Goal: Task Accomplishment & Management: Complete application form

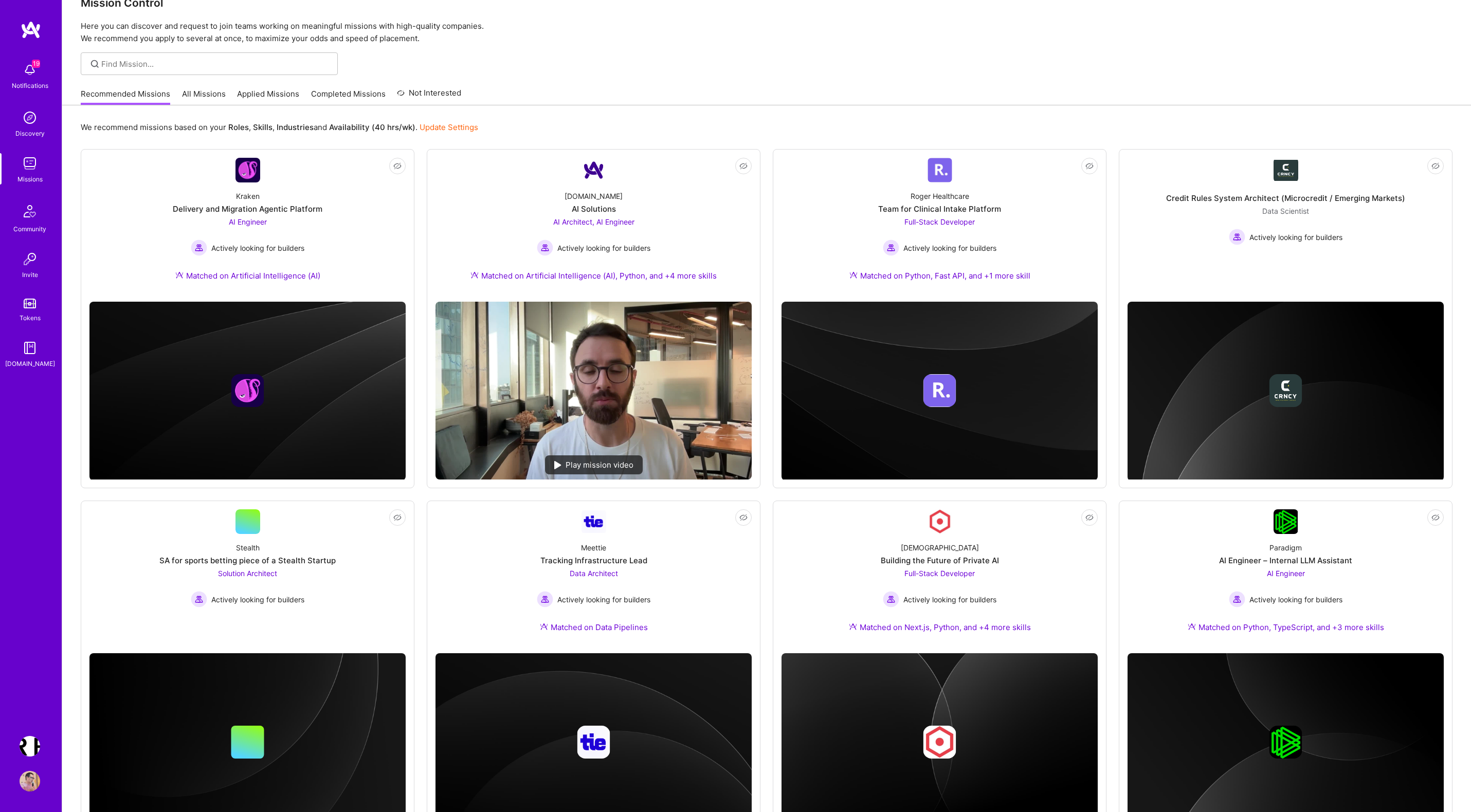
scroll to position [26, 0]
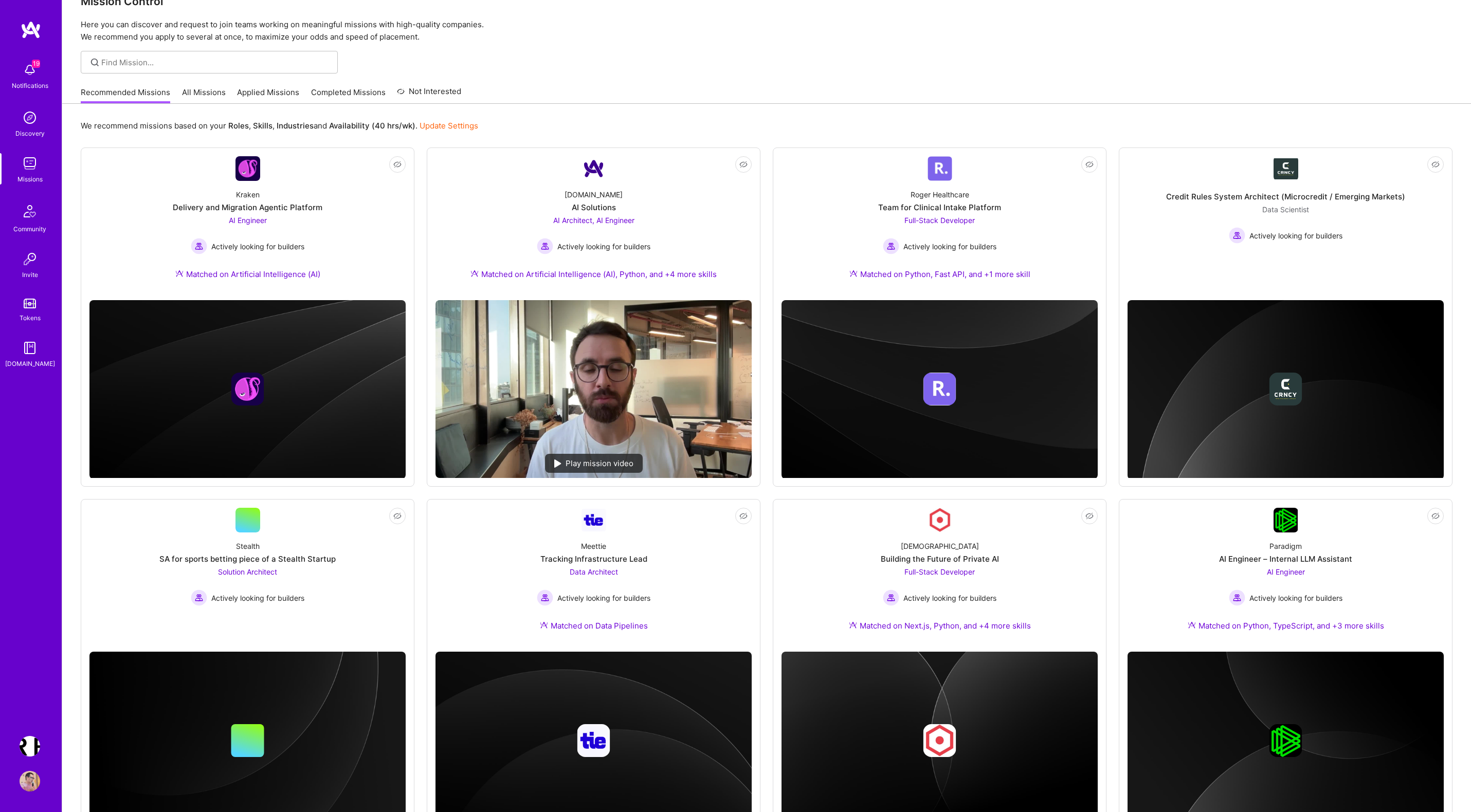
click at [30, 778] on img at bounding box center [30, 781] width 20 height 20
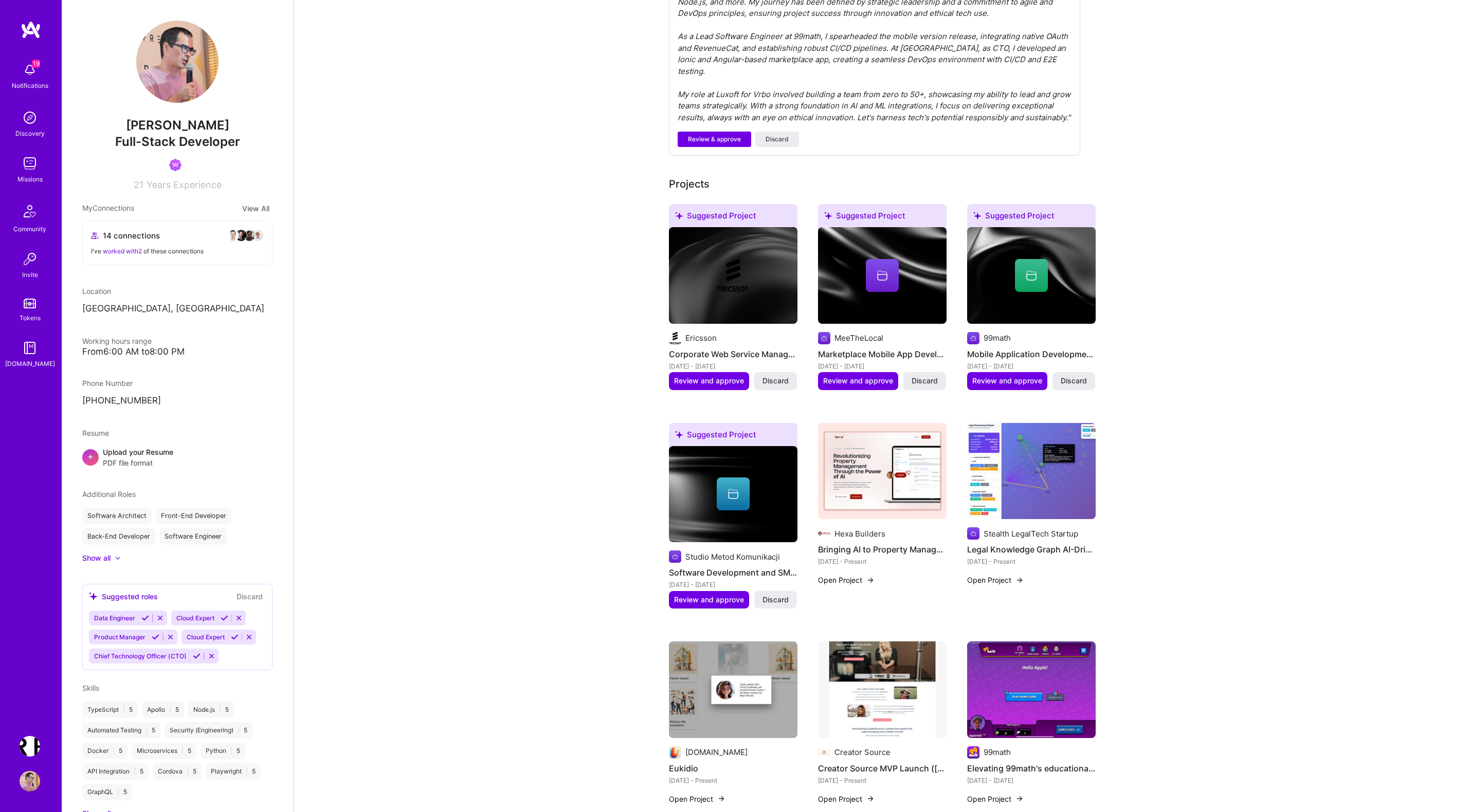
scroll to position [462, 0]
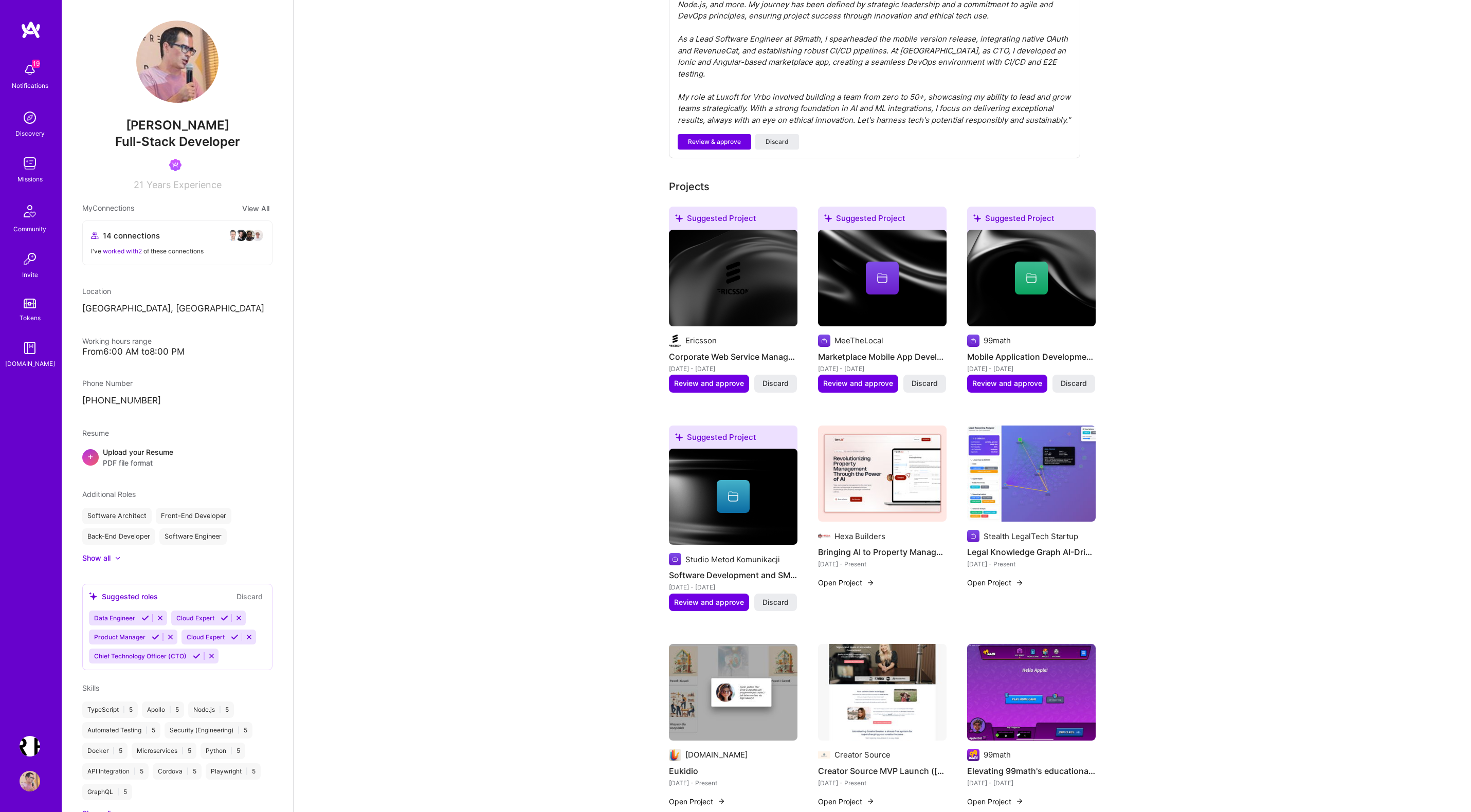
click at [842, 577] on button "Open Project" at bounding box center [846, 582] width 56 height 11
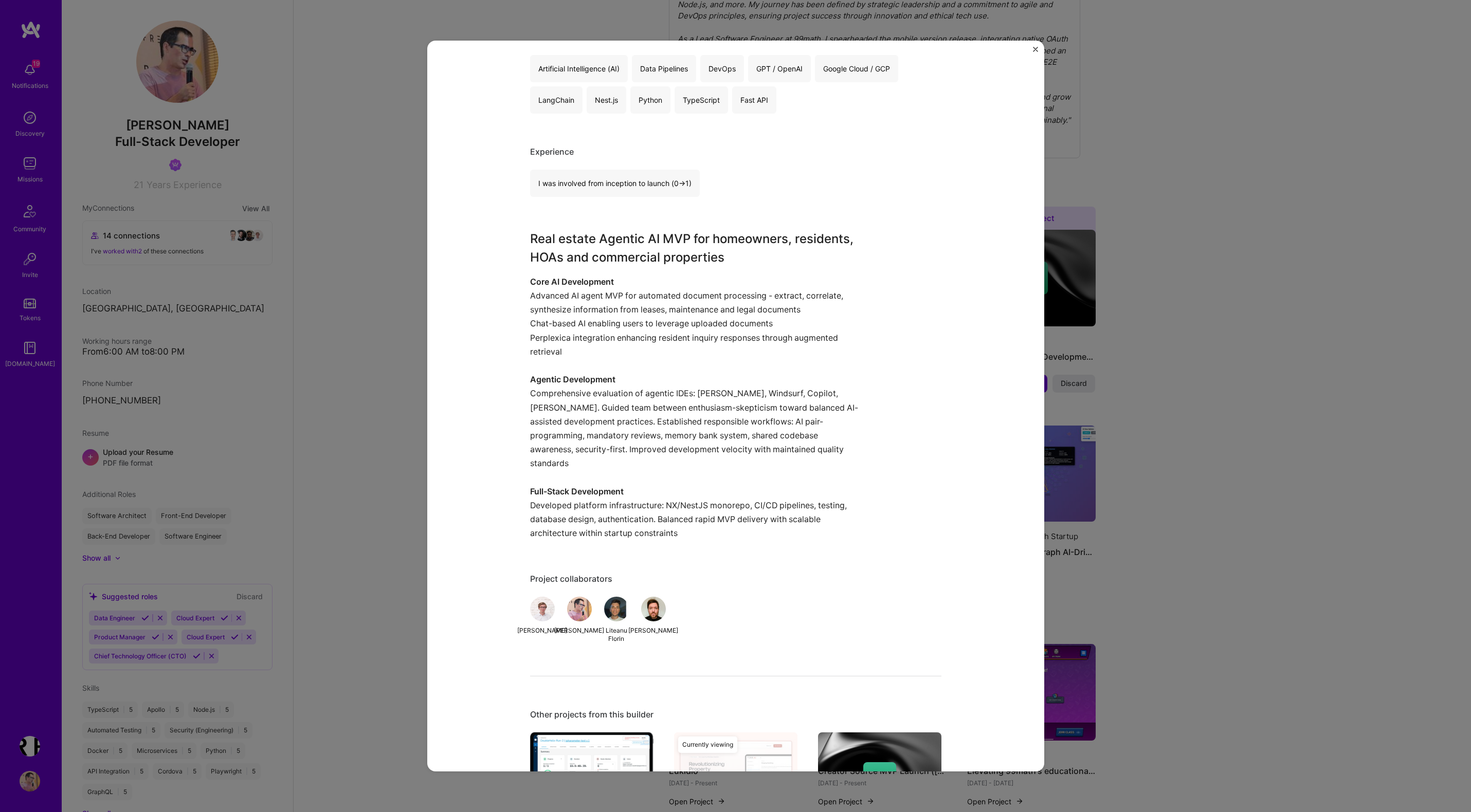
scroll to position [550, 0]
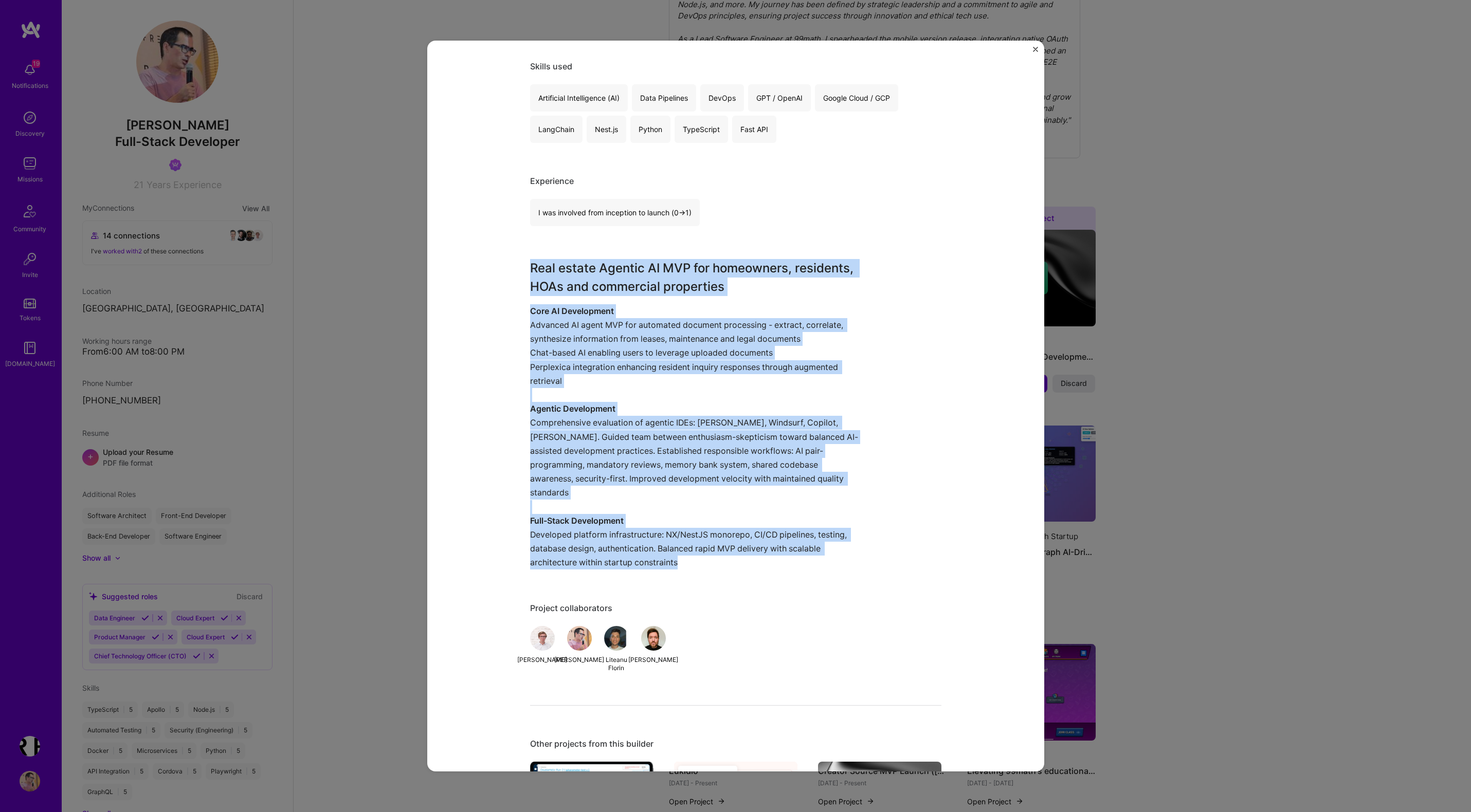
drag, startPoint x: 524, startPoint y: 258, endPoint x: 741, endPoint y: 551, distance: 364.6
click at [741, 551] on div "Bringing AI to Property Management Hexa Builders PropTech, Real Estate, Constru…" at bounding box center [736, 405] width 617 height 731
copy div "Real estate Agentic AI MVP for homeowners, residents, HOAs and commercial prope…"
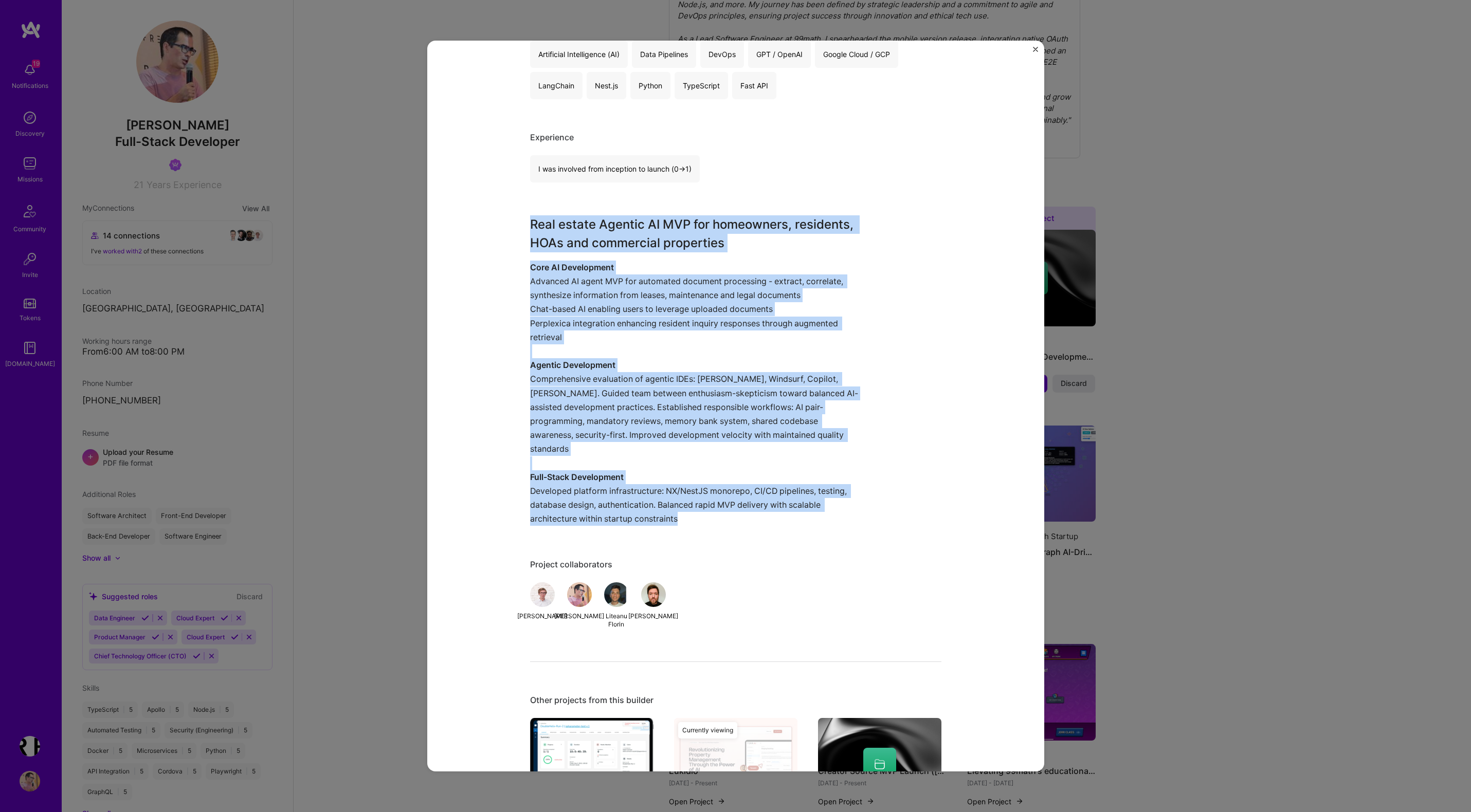
scroll to position [574, 0]
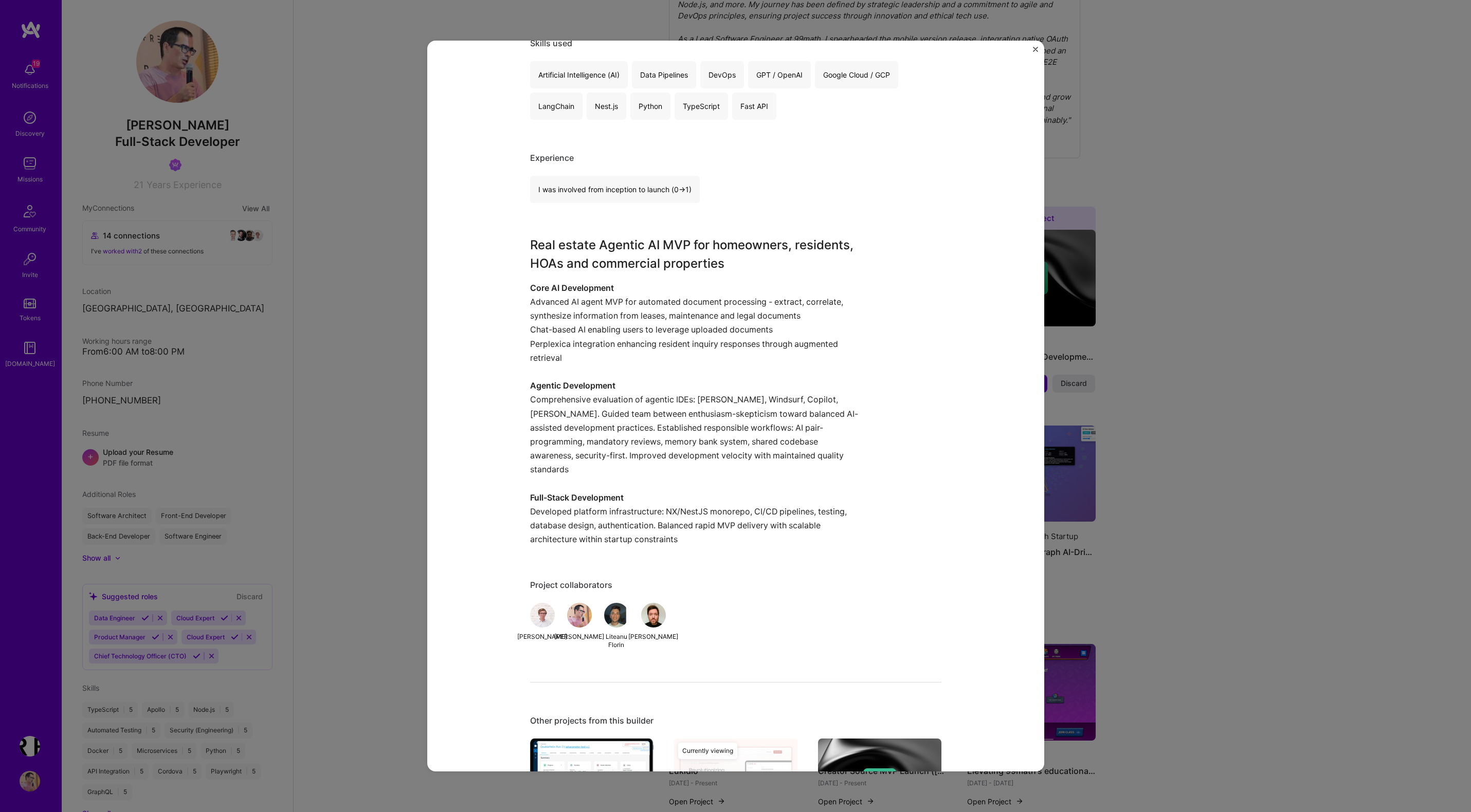
click at [1168, 556] on div "Bringing AI to Property Management Hexa Builders PropTech, Real Estate, Constru…" at bounding box center [736, 406] width 1471 height 812
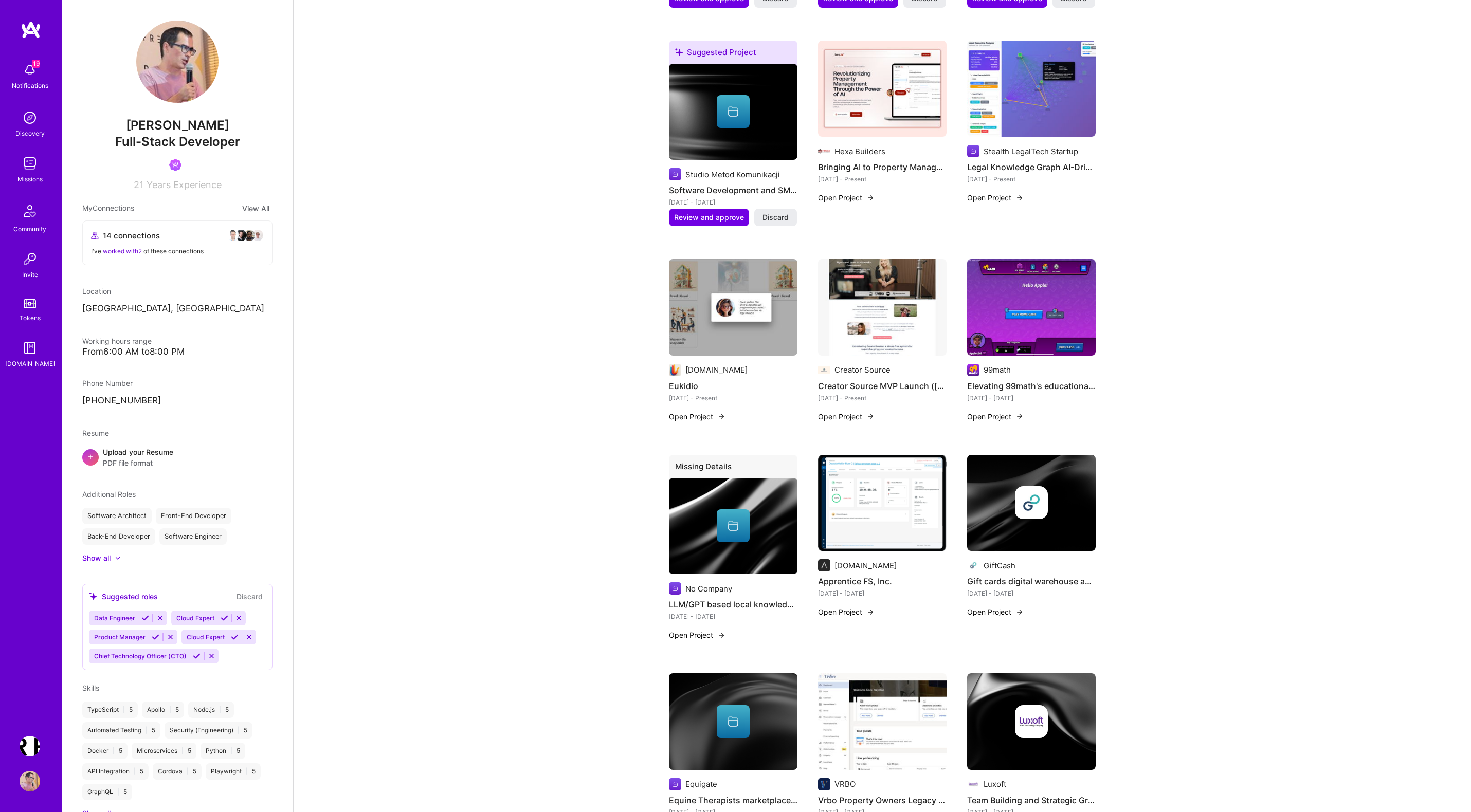
scroll to position [850, 0]
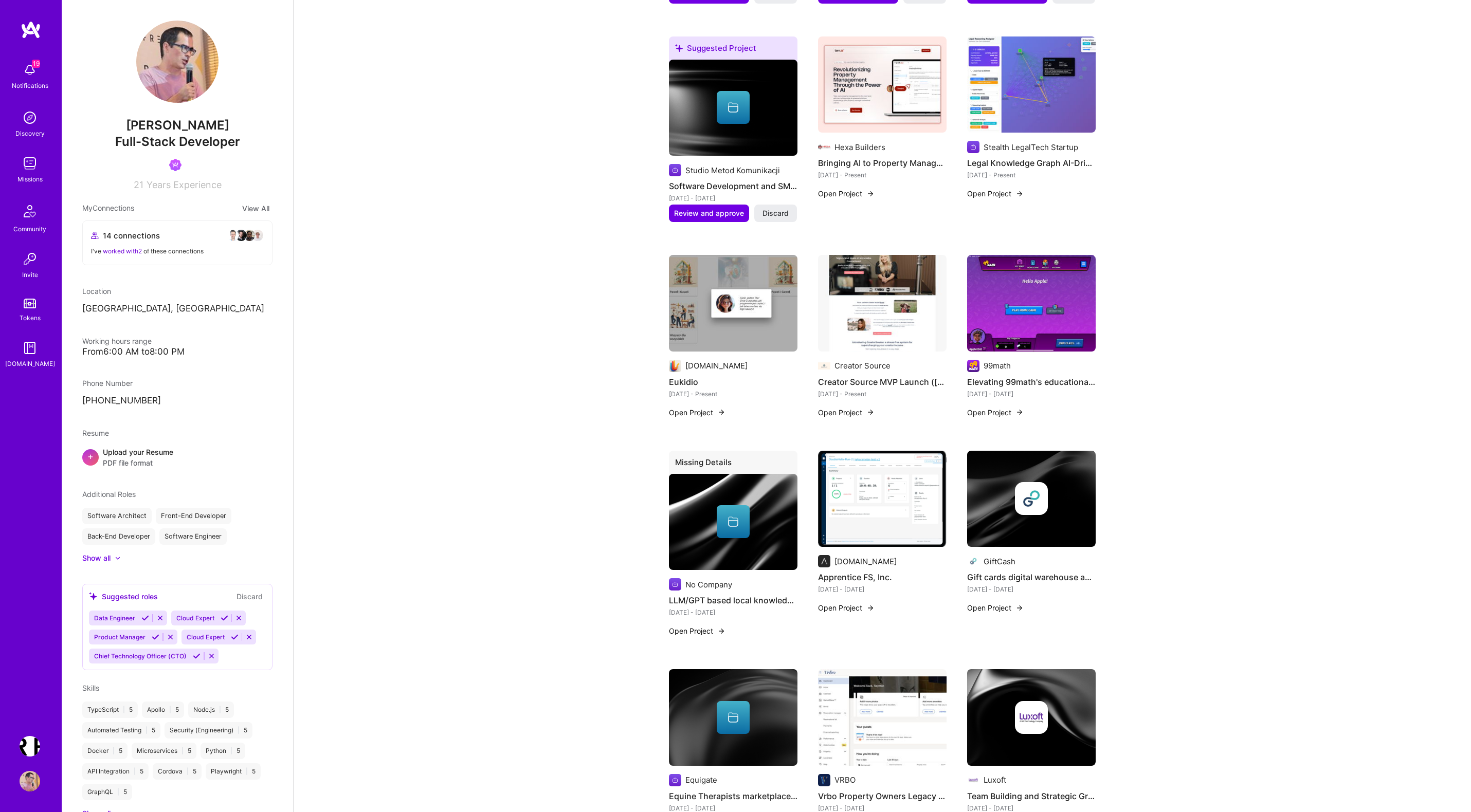
click at [853, 407] on button "Open Project" at bounding box center [846, 412] width 56 height 11
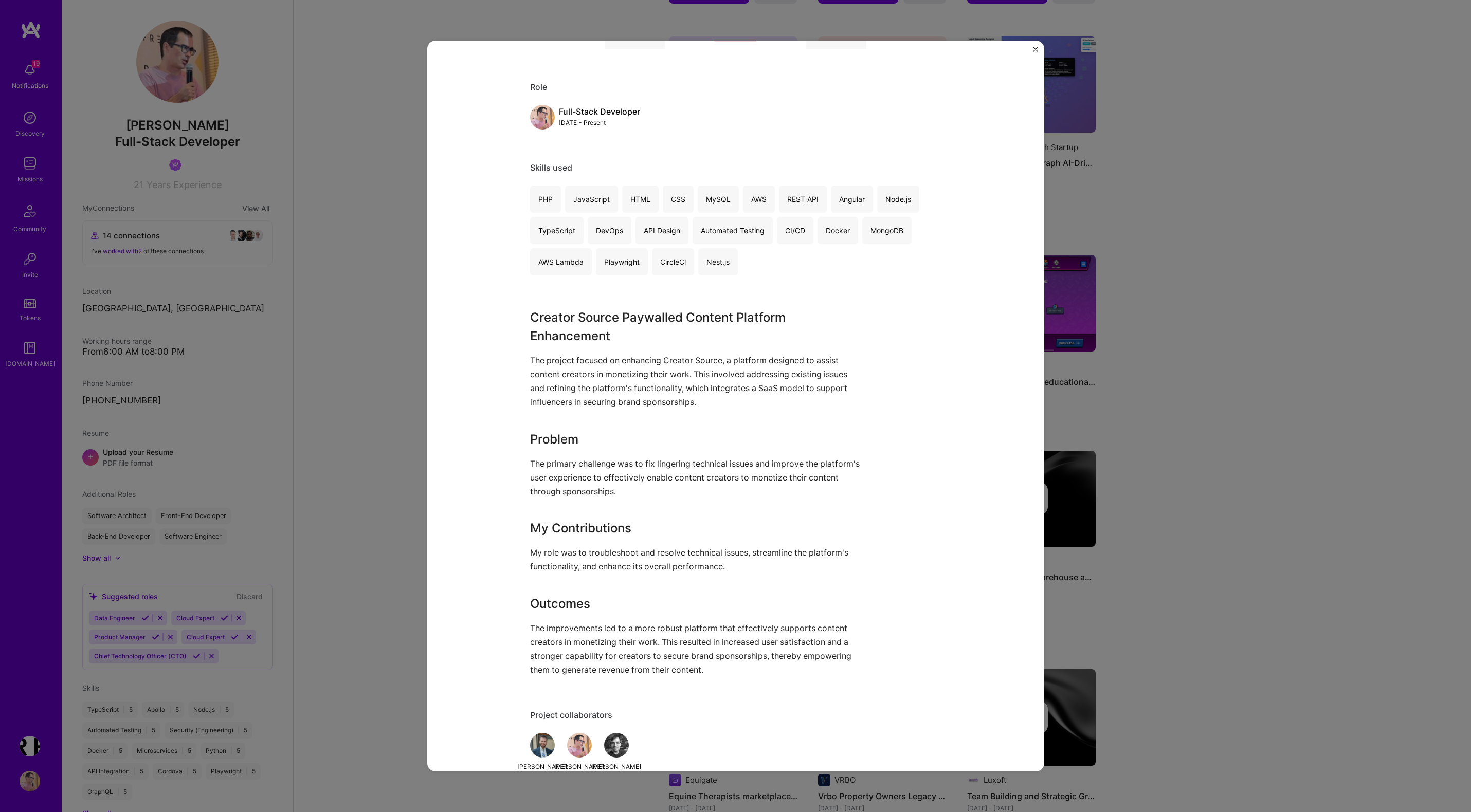
scroll to position [478, 0]
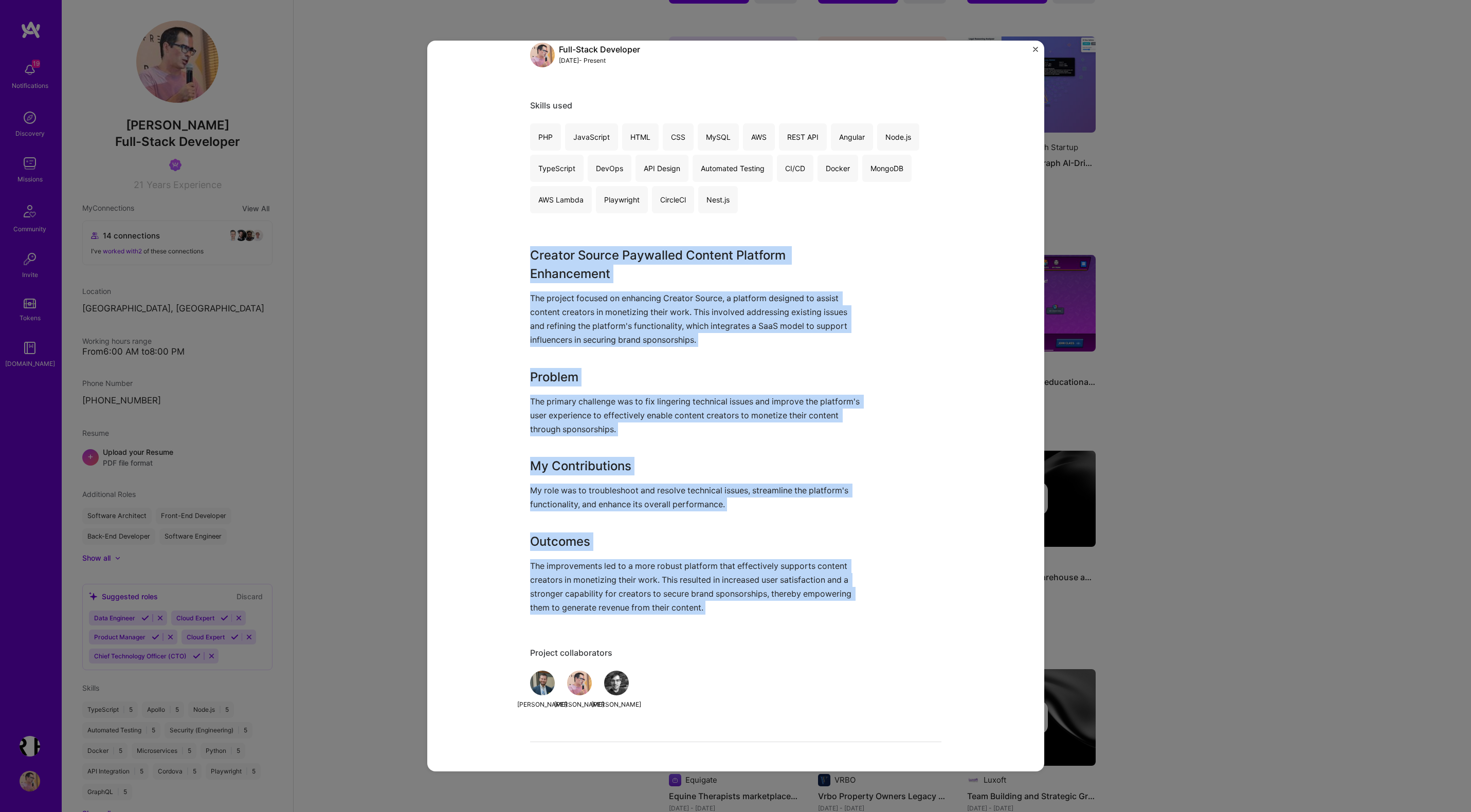
drag, startPoint x: 530, startPoint y: 255, endPoint x: 757, endPoint y: 627, distance: 435.8
copy div "Creator Source Paywalled Content Platform Enhancement The project focused on en…"
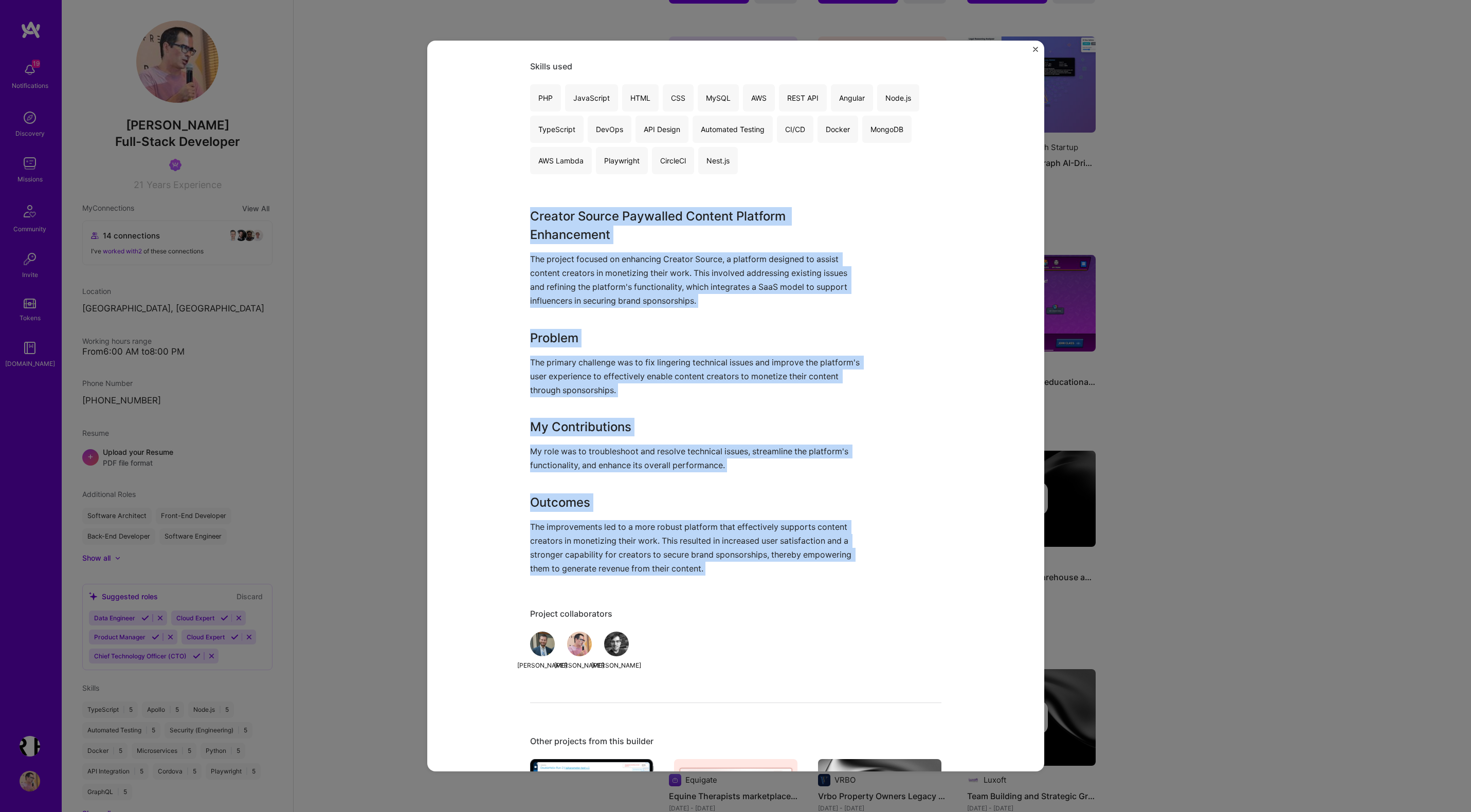
scroll to position [577, 0]
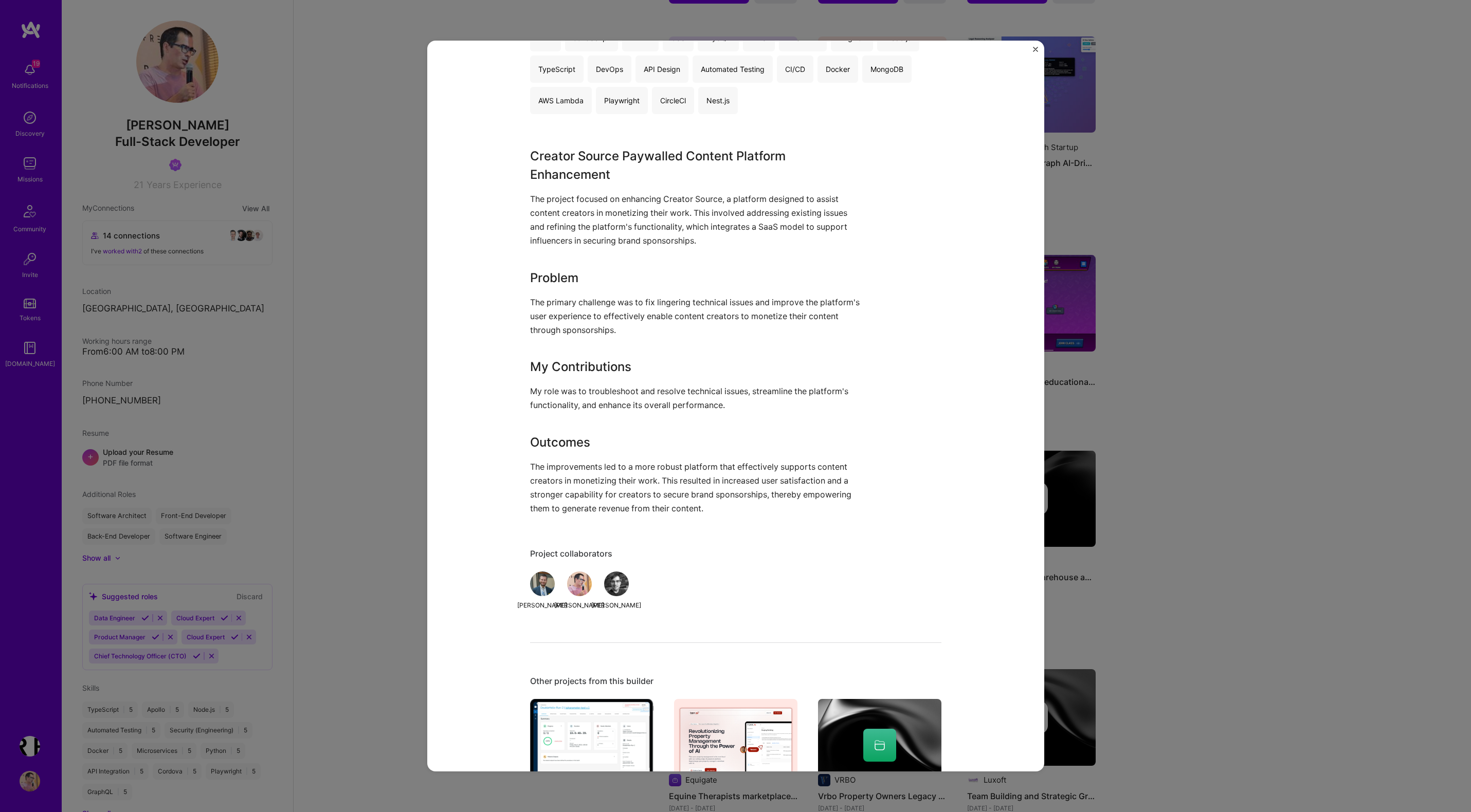
click at [1145, 420] on div "Creator Source MVP Launch ([DOMAIN_NAME] Project) Creator Source Social Project…" at bounding box center [736, 406] width 1471 height 812
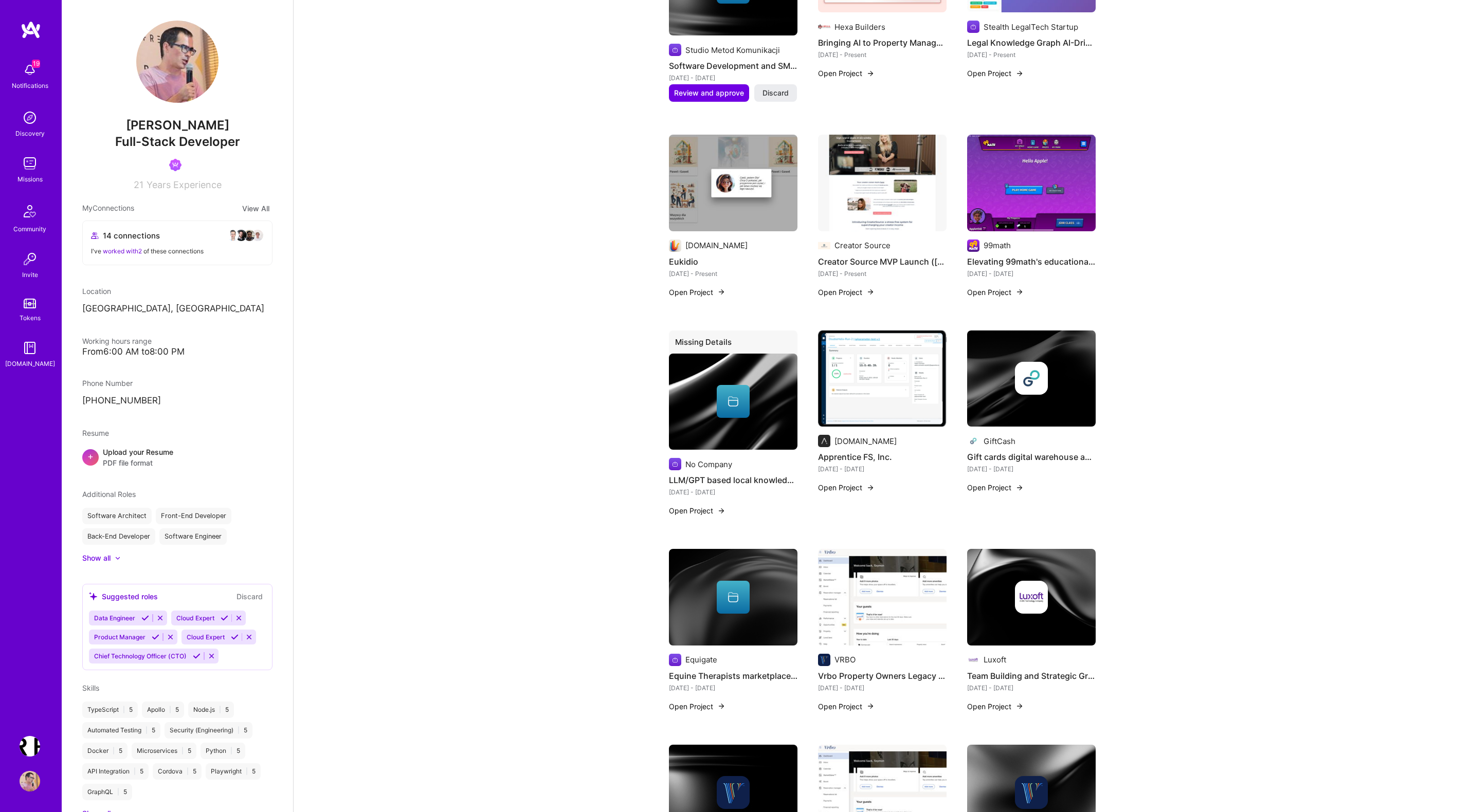
scroll to position [972, 0]
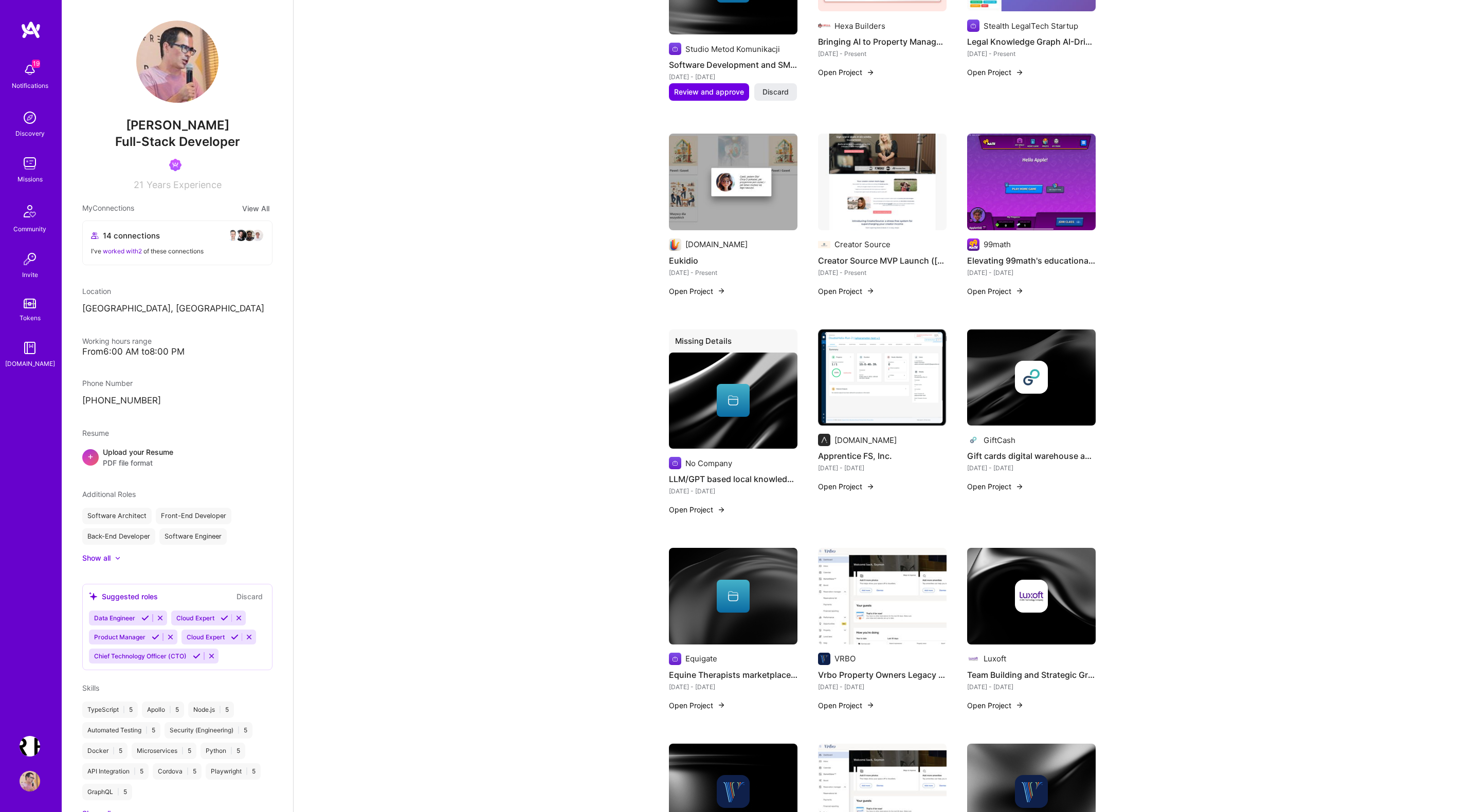
click at [855, 481] on button "Open Project" at bounding box center [846, 486] width 56 height 11
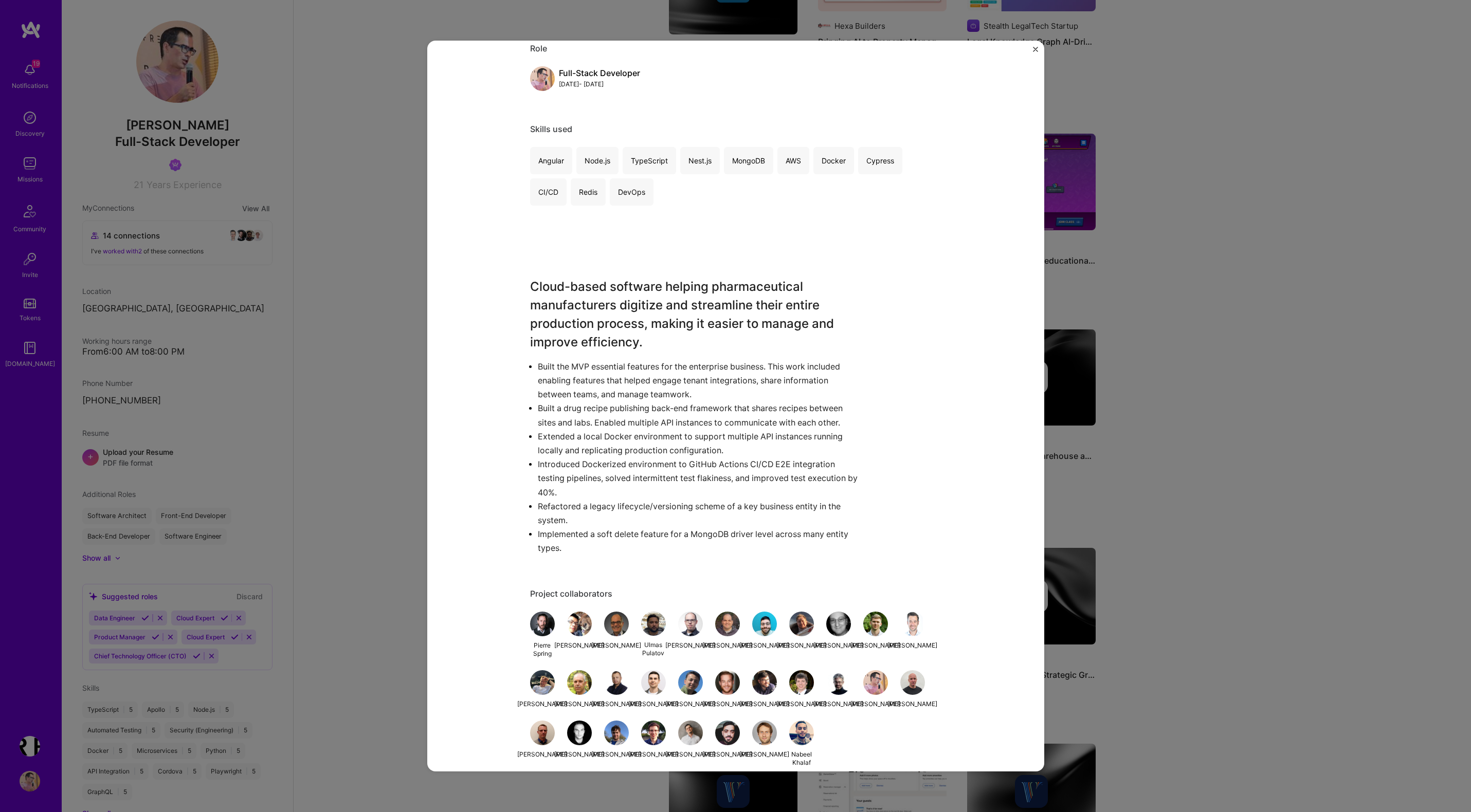
scroll to position [499, 0]
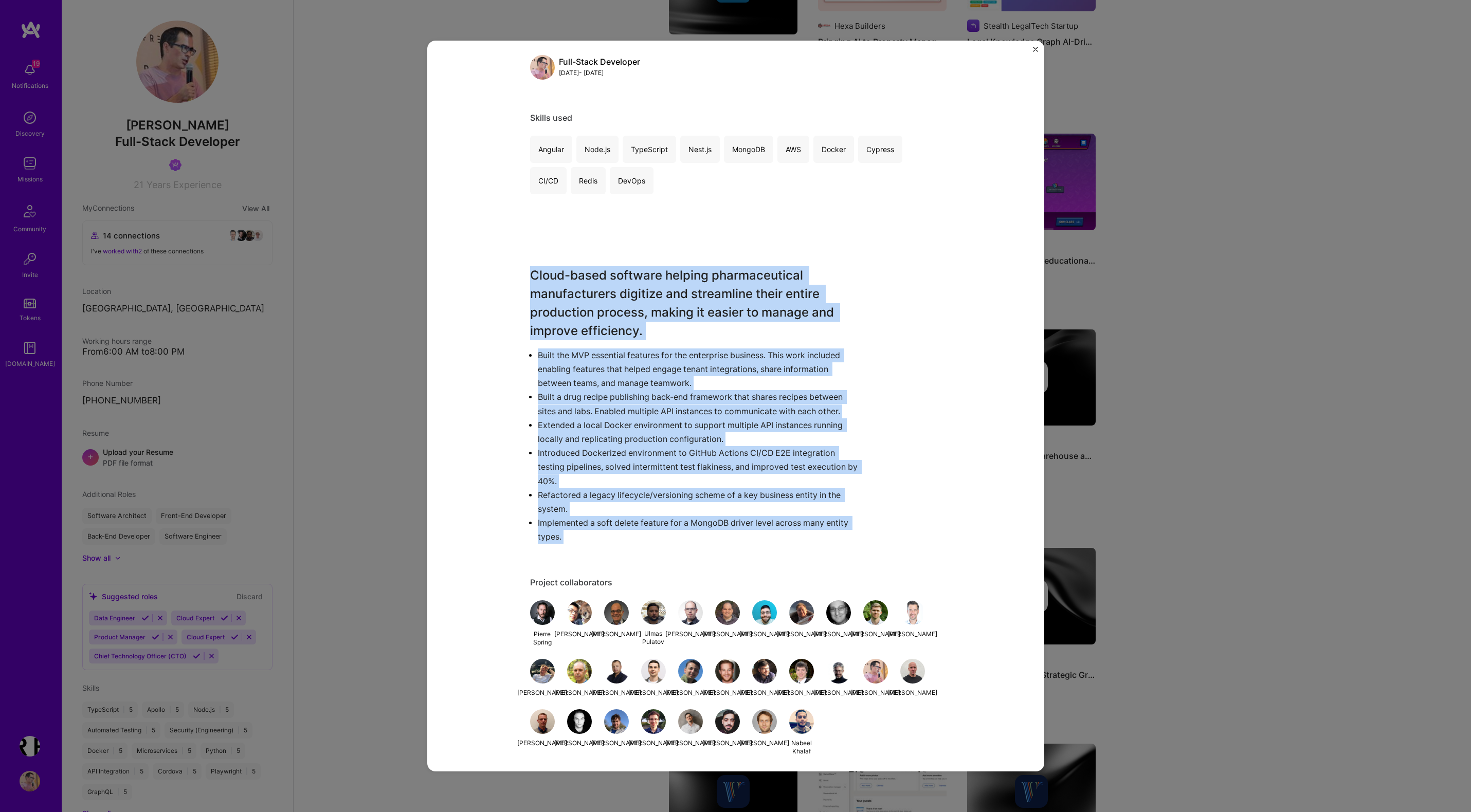
drag, startPoint x: 530, startPoint y: 272, endPoint x: 643, endPoint y: 545, distance: 295.5
copy div "Cloud-based software helping pharmaceutical manufacturers digitize and streamli…"
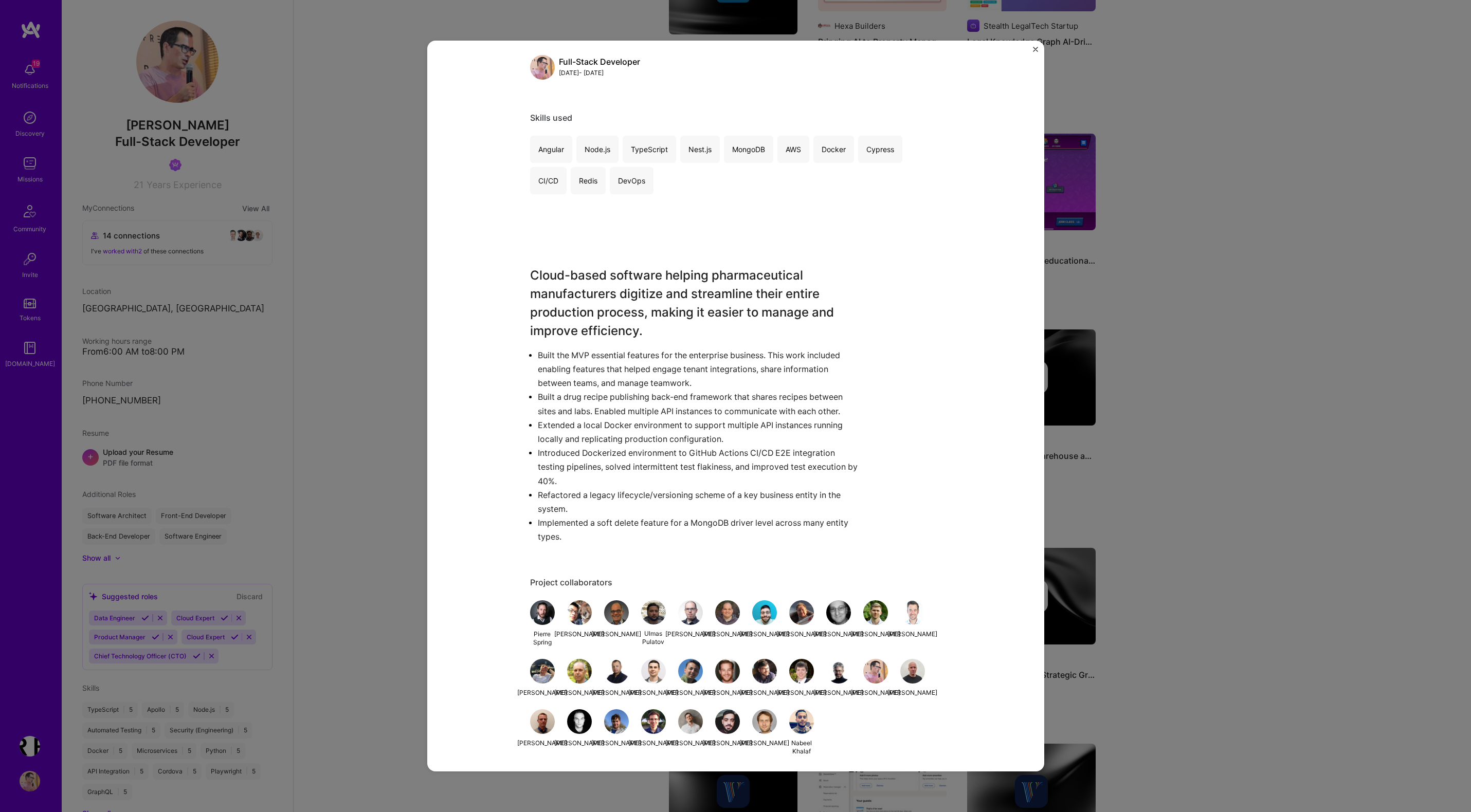
click at [1203, 366] on div "Apprentice FS, Inc. [DOMAIN_NAME] Pharma Project link Role Full-Stack Developer…" at bounding box center [736, 406] width 1471 height 812
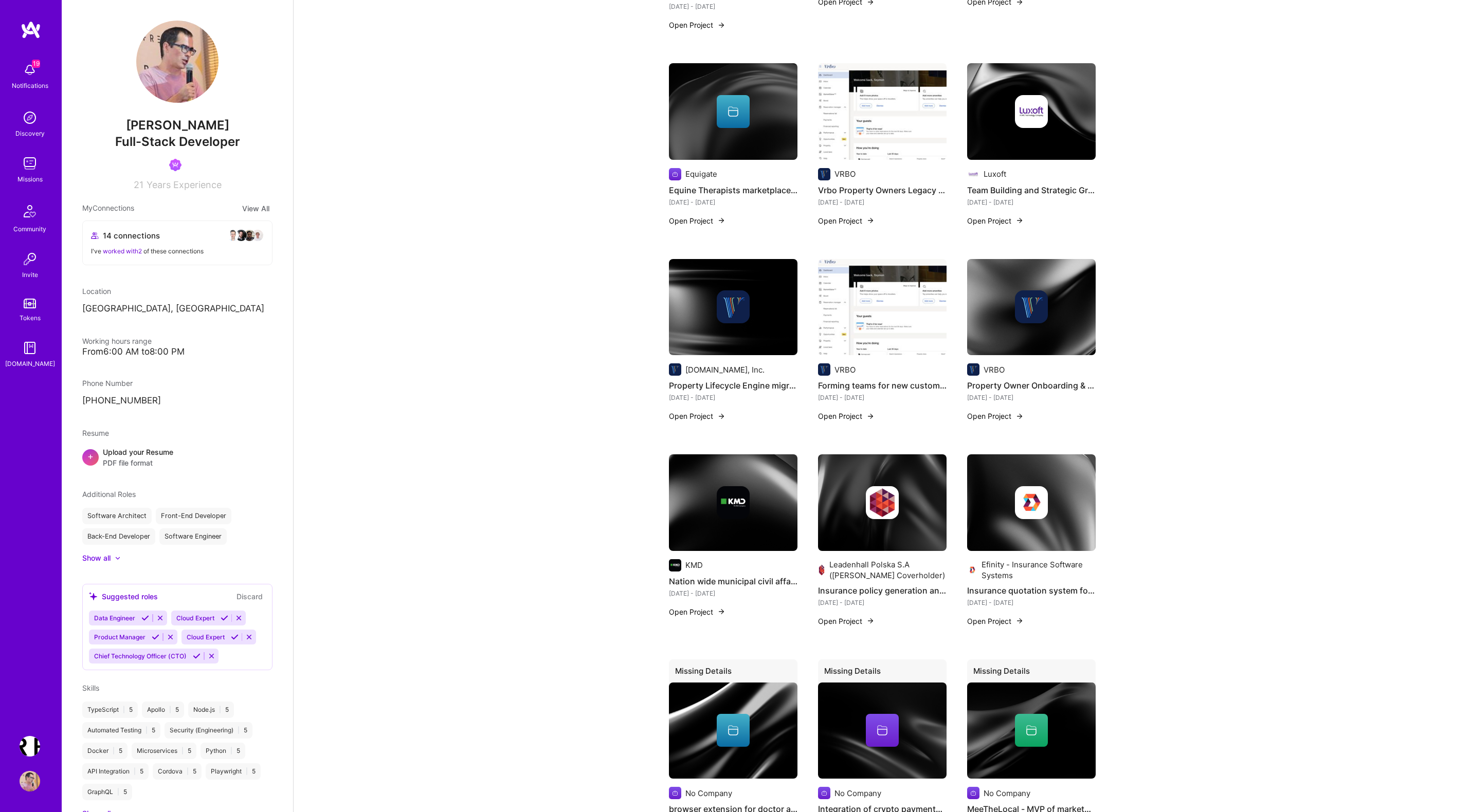
scroll to position [1547, 0]
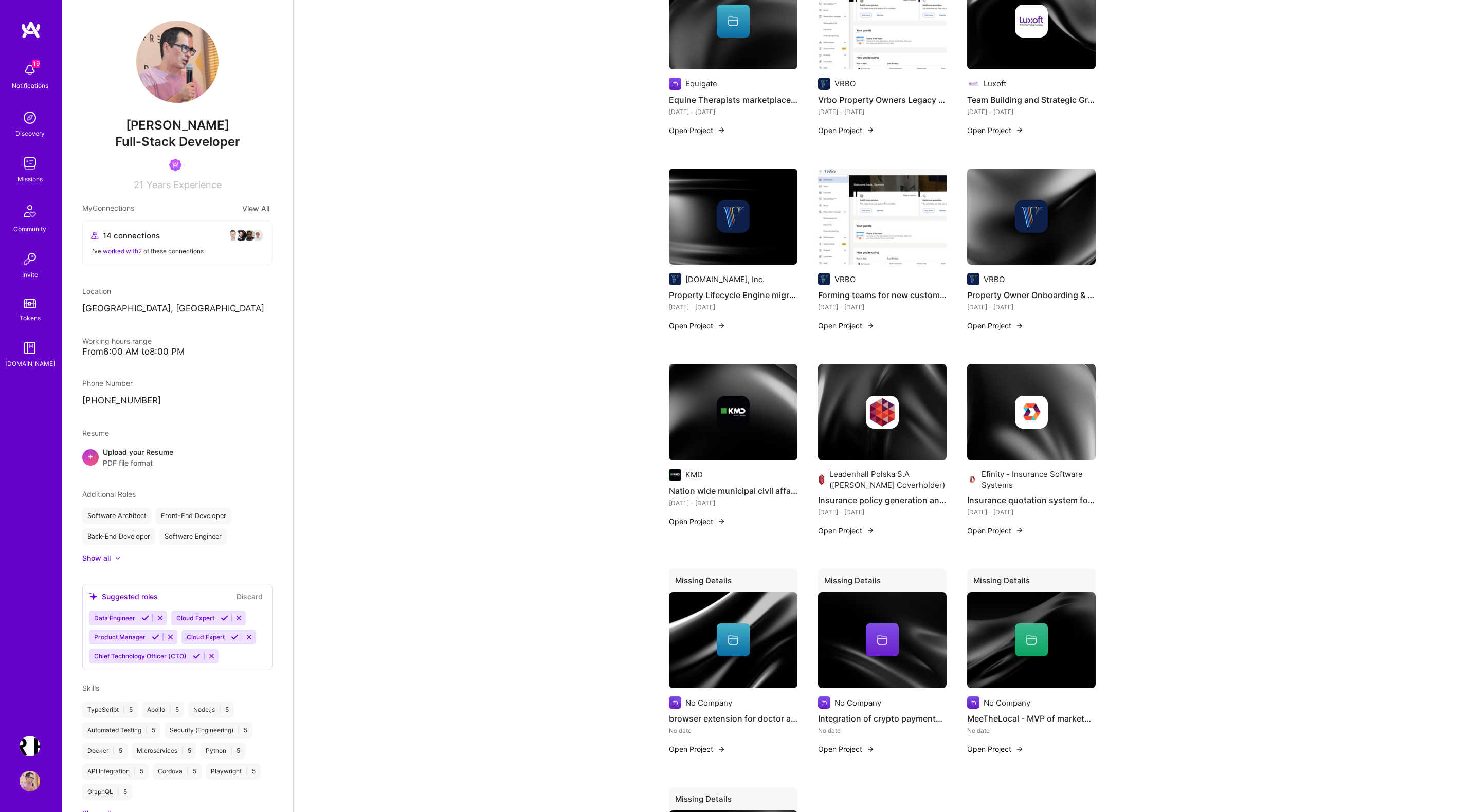
click at [713, 516] on button "Open Project" at bounding box center [697, 521] width 56 height 11
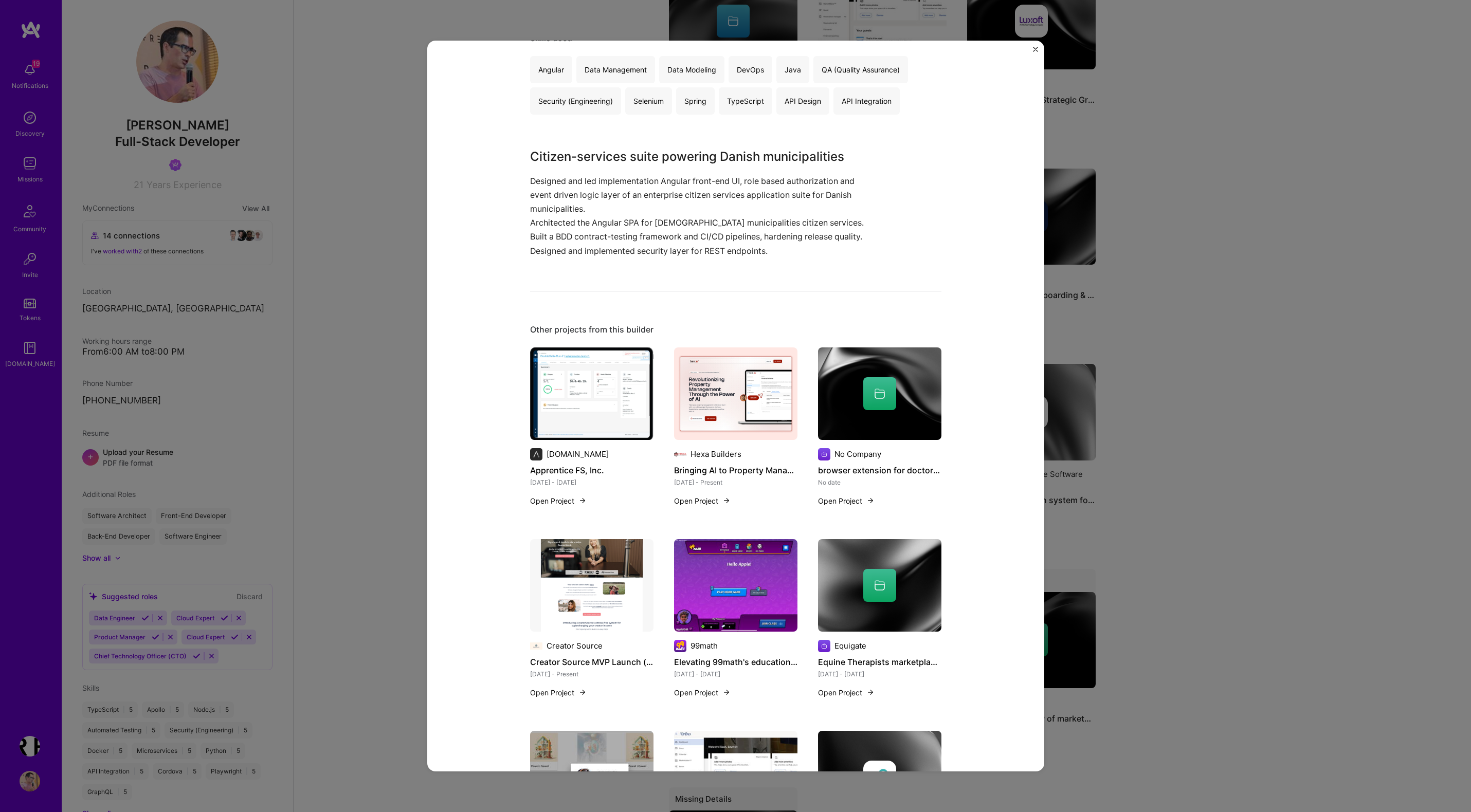
scroll to position [284, 0]
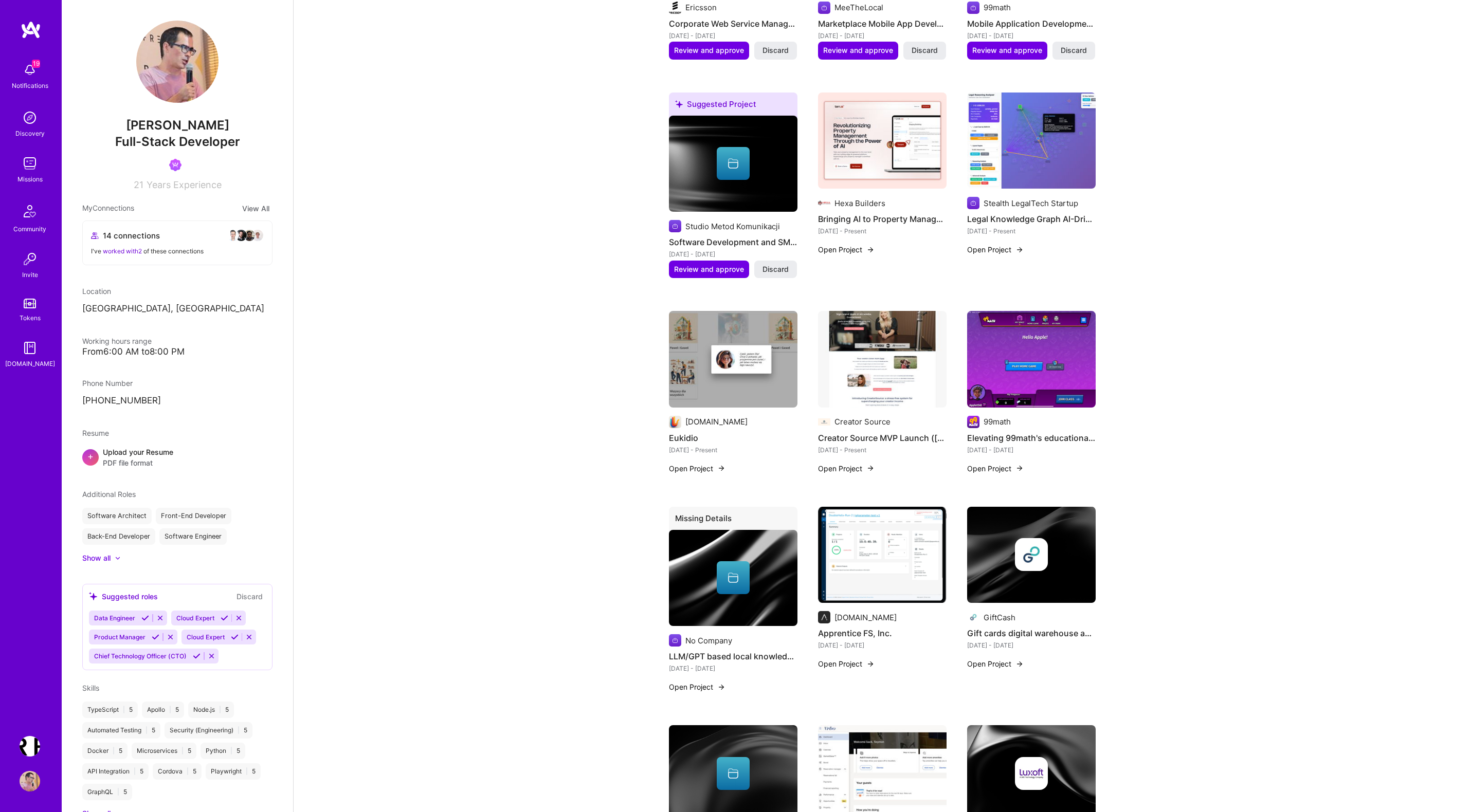
scroll to position [818, 0]
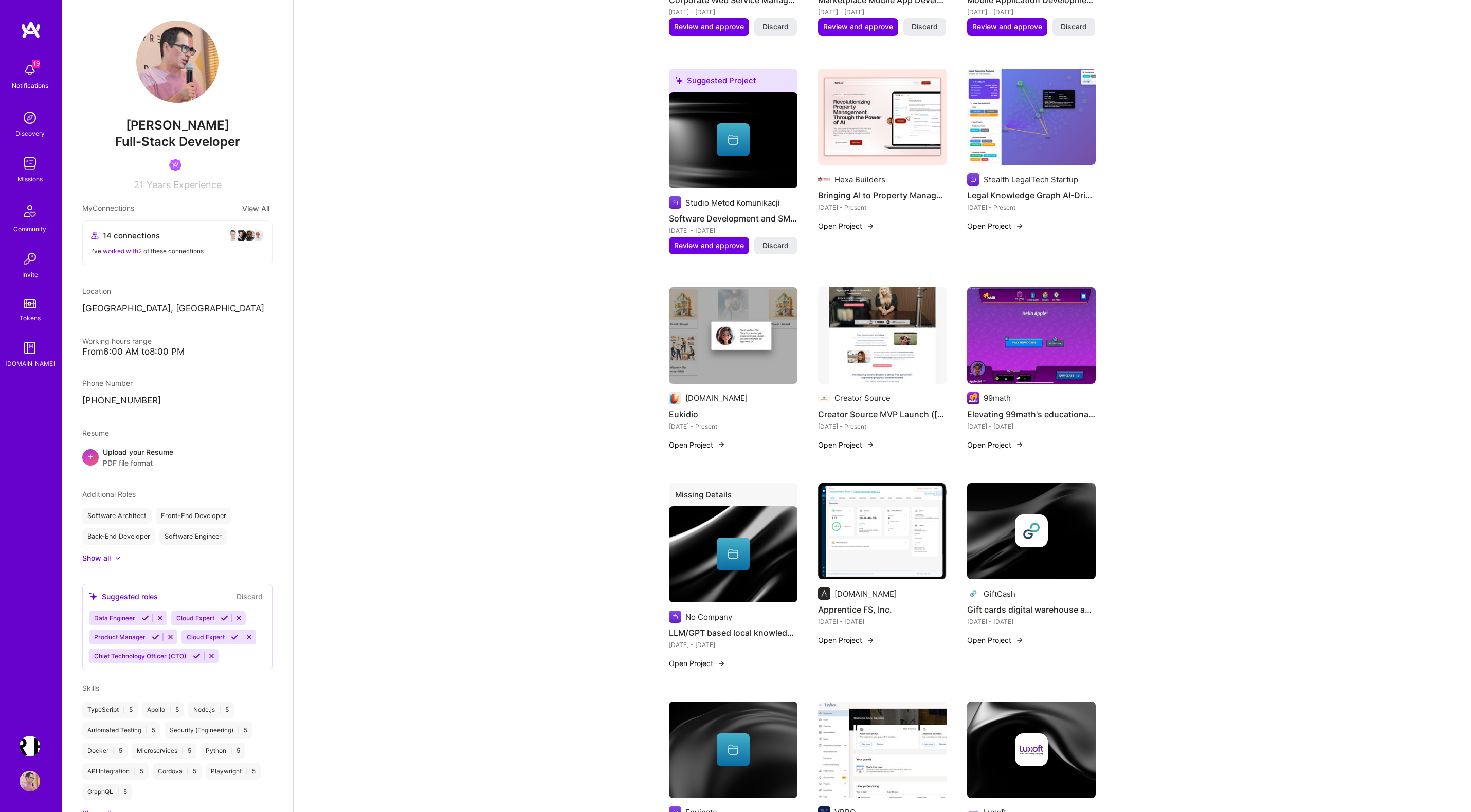
click at [999, 439] on button "Open Project" at bounding box center [995, 444] width 56 height 11
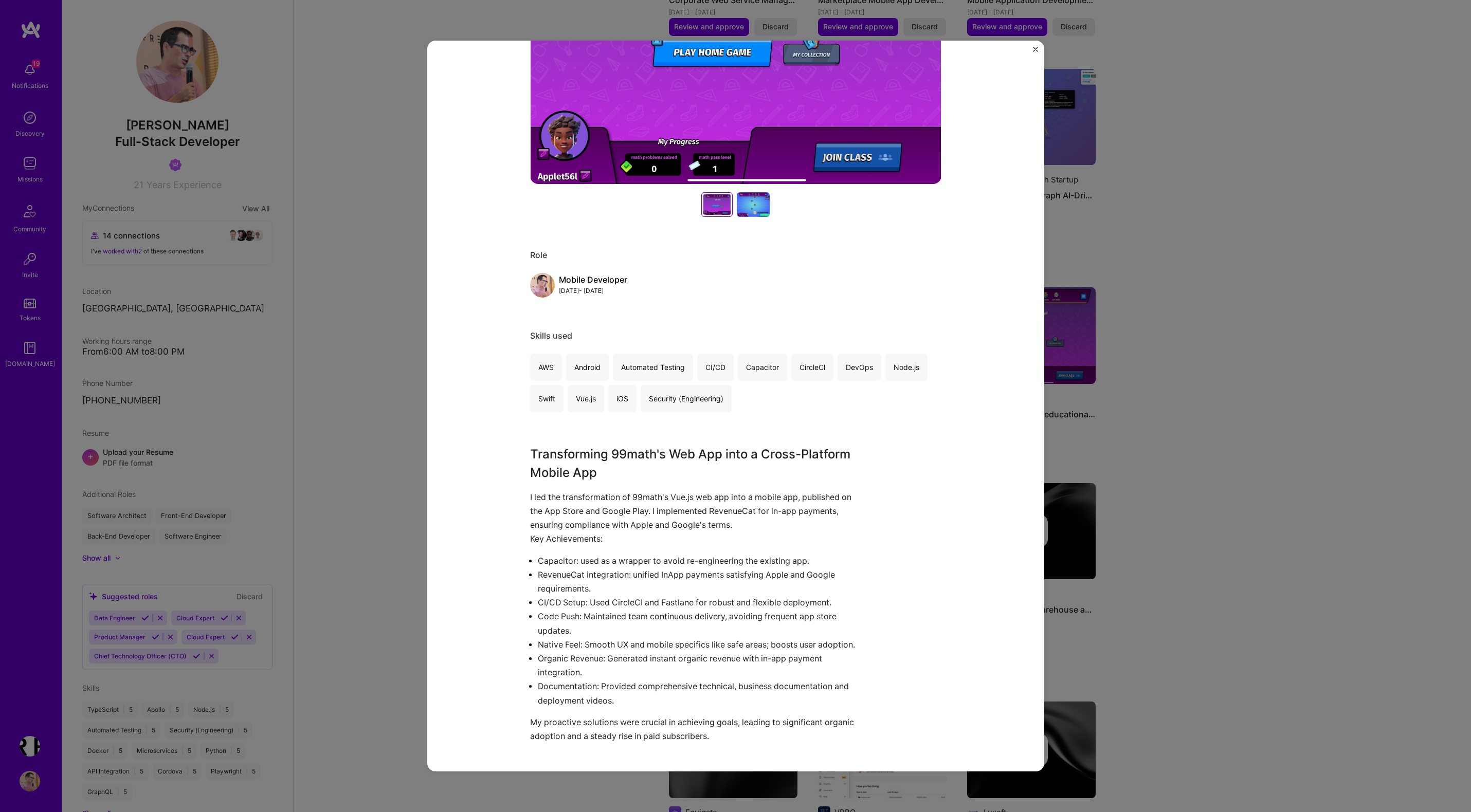
scroll to position [295, 0]
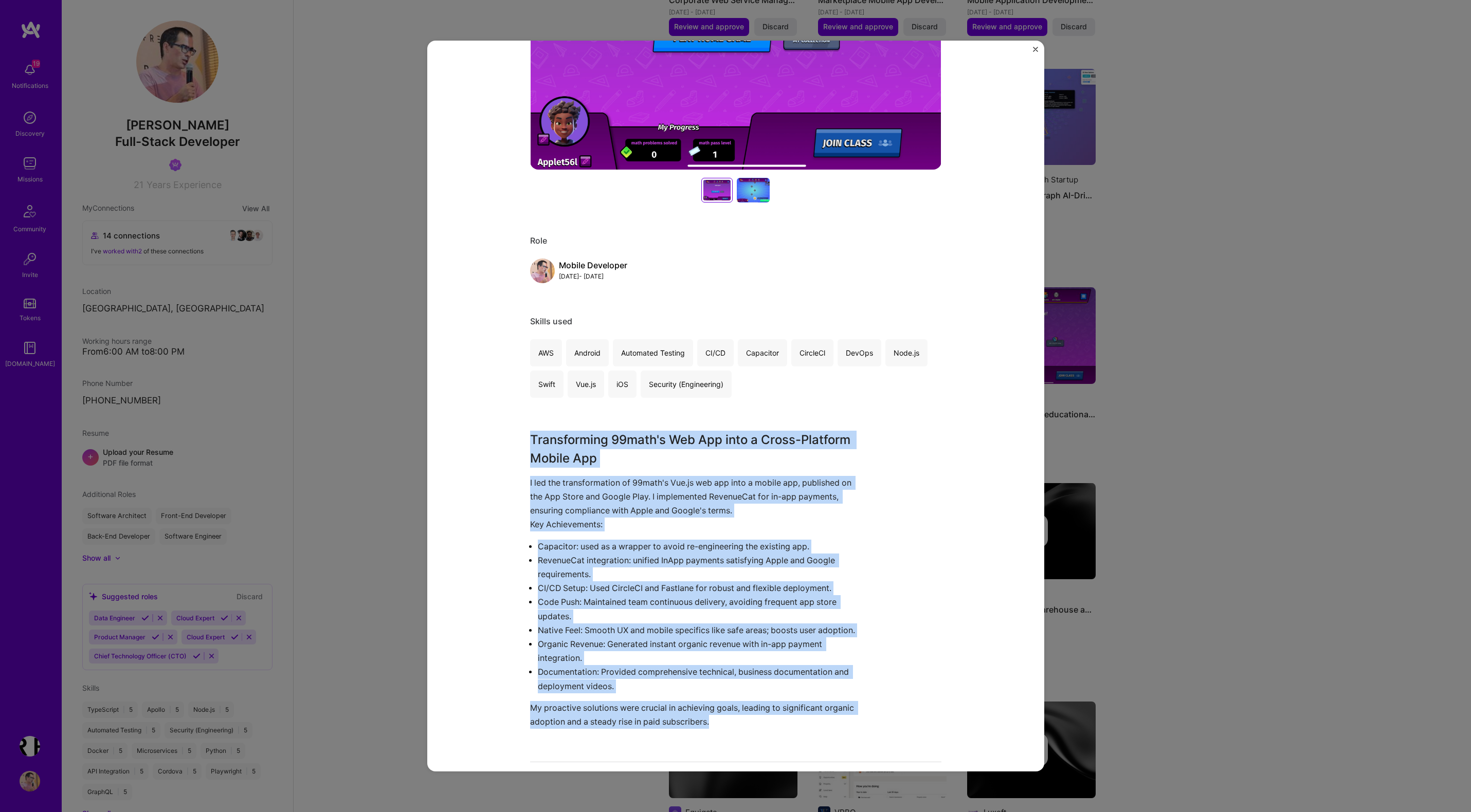
drag, startPoint x: 530, startPoint y: 439, endPoint x: 746, endPoint y: 719, distance: 353.6
click at [746, 719] on div "Transforming 99math's Web App into a Cross-Platform Mobile App I led the transf…" at bounding box center [697, 580] width 334 height 298
copy div "Transforming 99math's Web App into a Cross-Platform Mobile App I led the transf…"
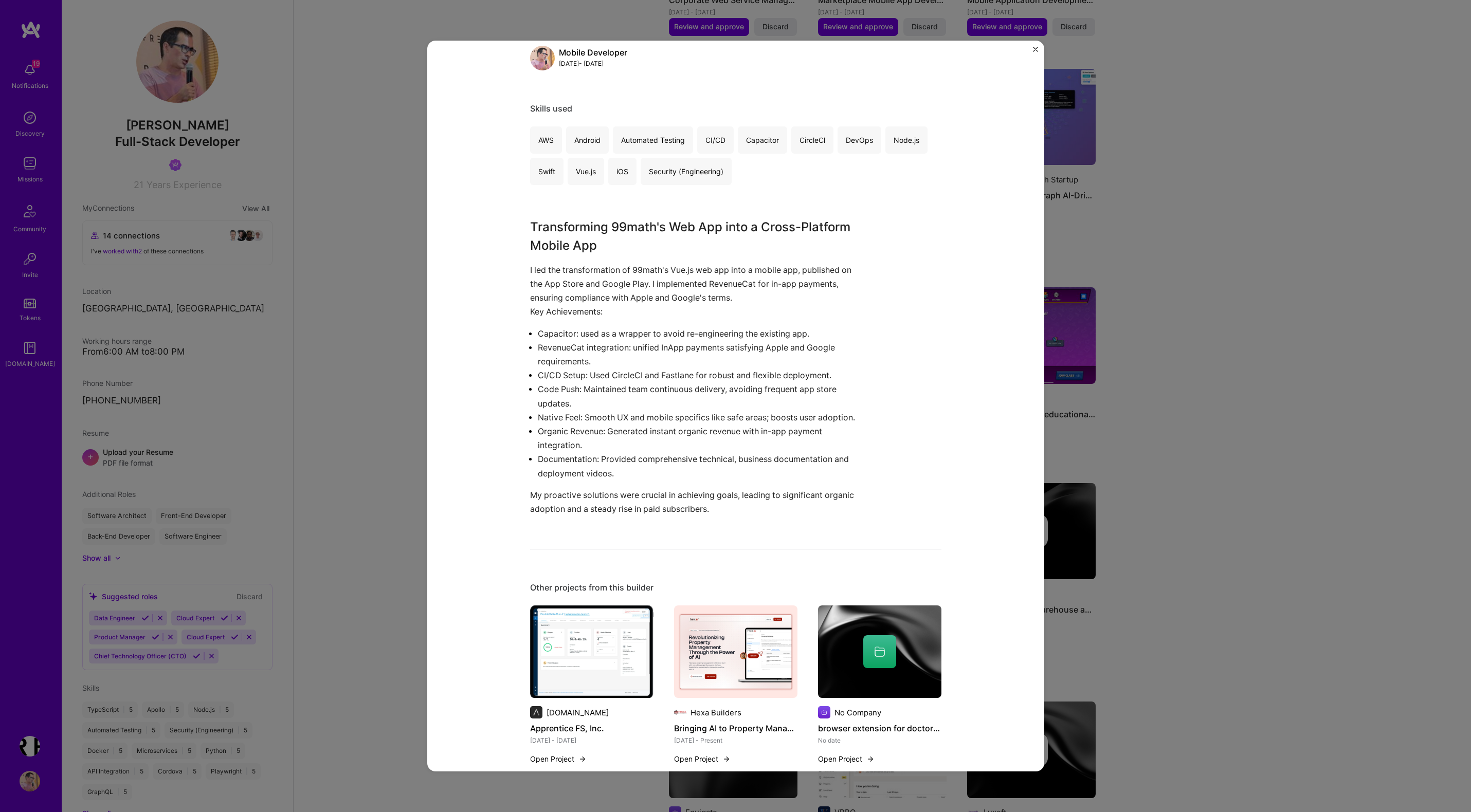
click at [1351, 363] on div "Elevating 99math's educational app to mobile platforms 99math Education / Edtec…" at bounding box center [736, 406] width 1471 height 812
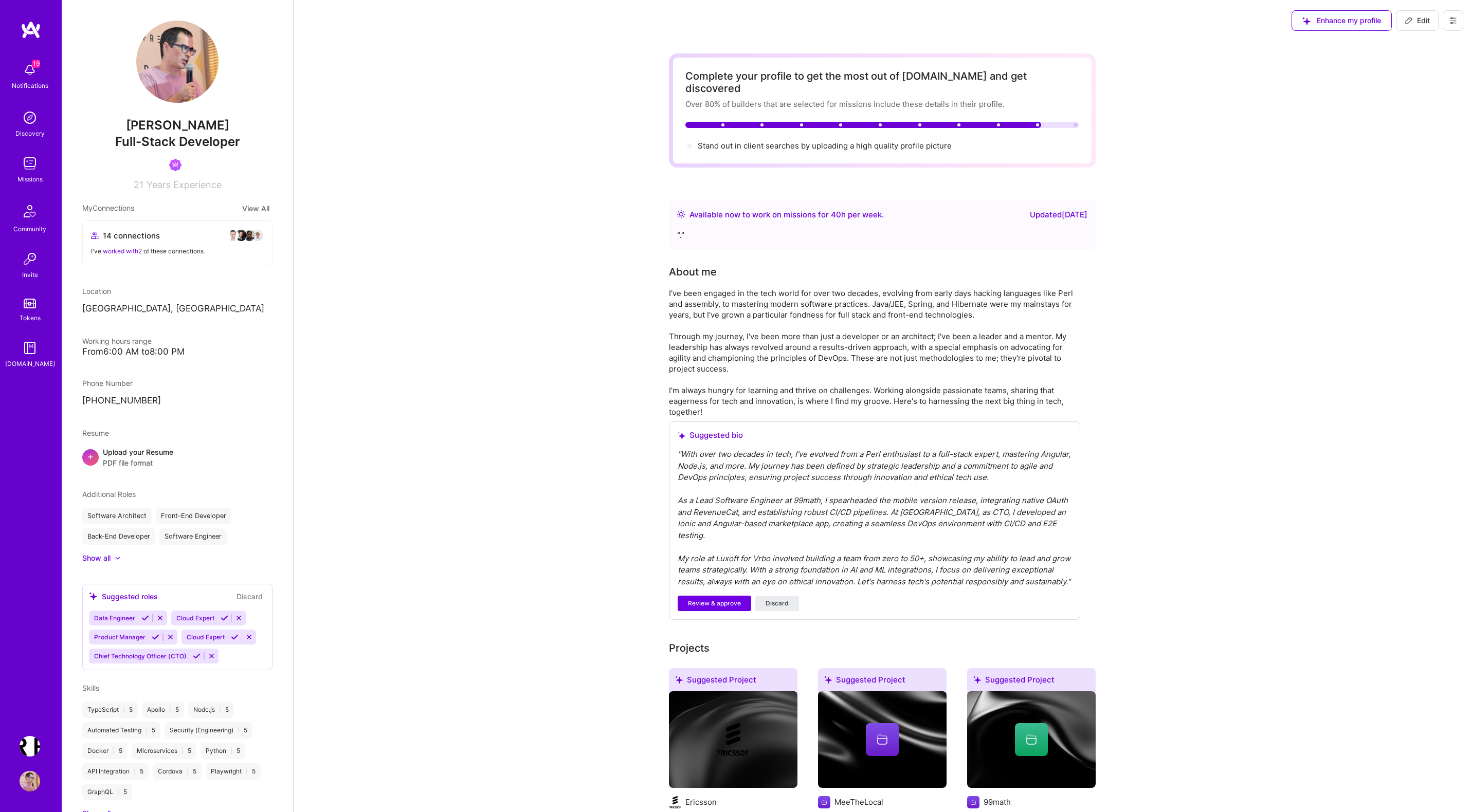
click at [1415, 17] on span "Edit" at bounding box center [1417, 20] width 25 height 10
select select "PL"
select select "Right Now"
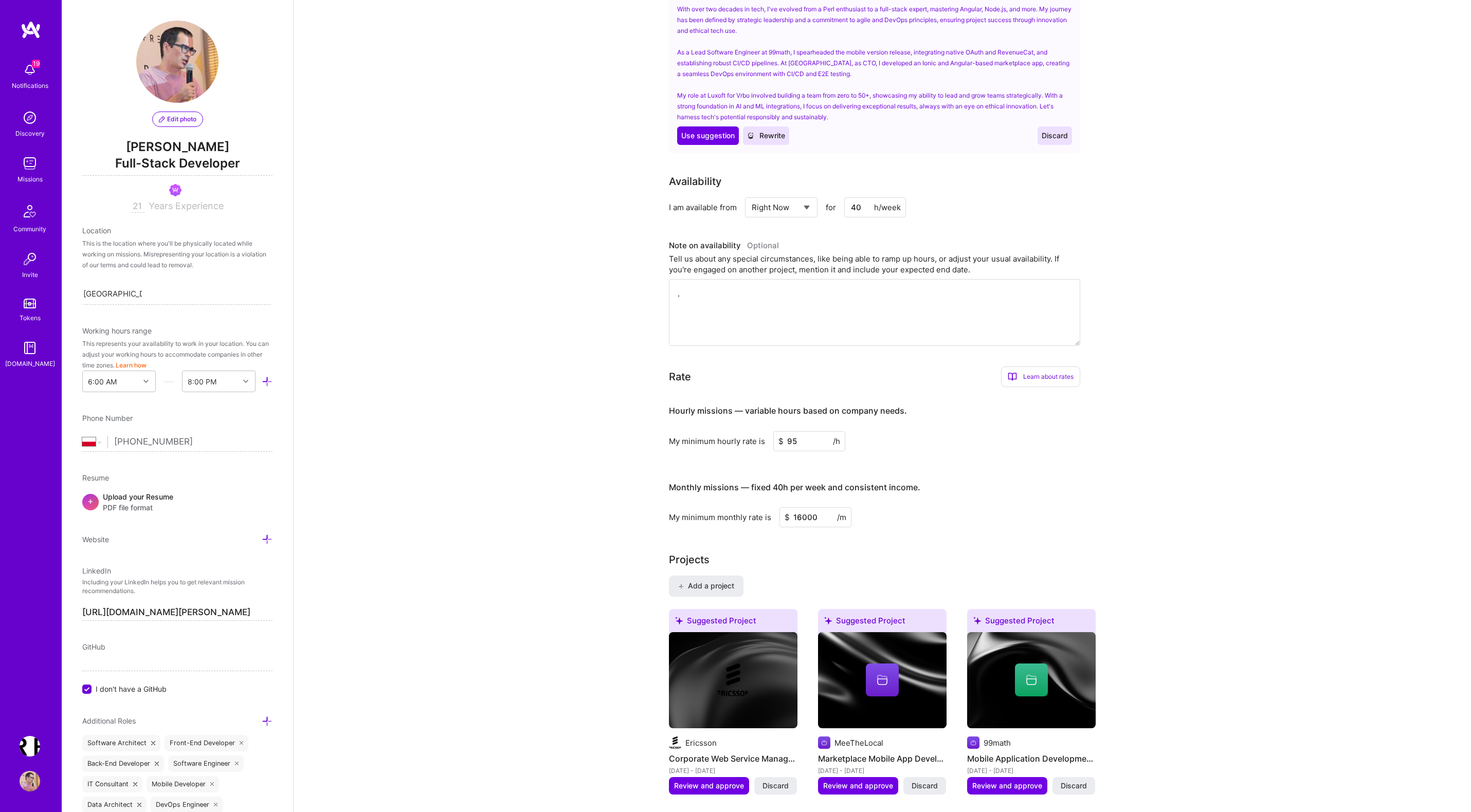
scroll to position [516, 0]
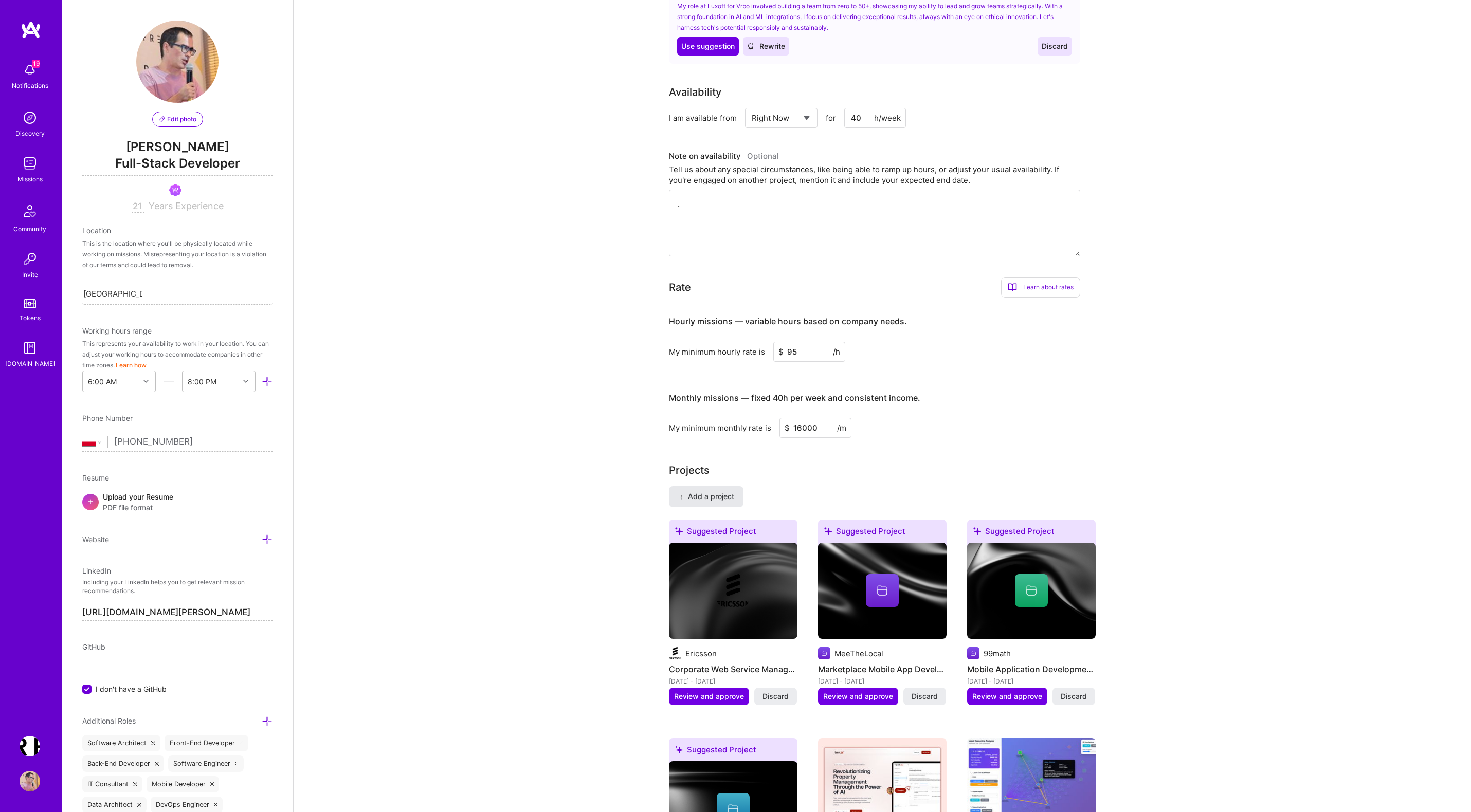
click at [704, 491] on span "Add a project" at bounding box center [706, 496] width 56 height 10
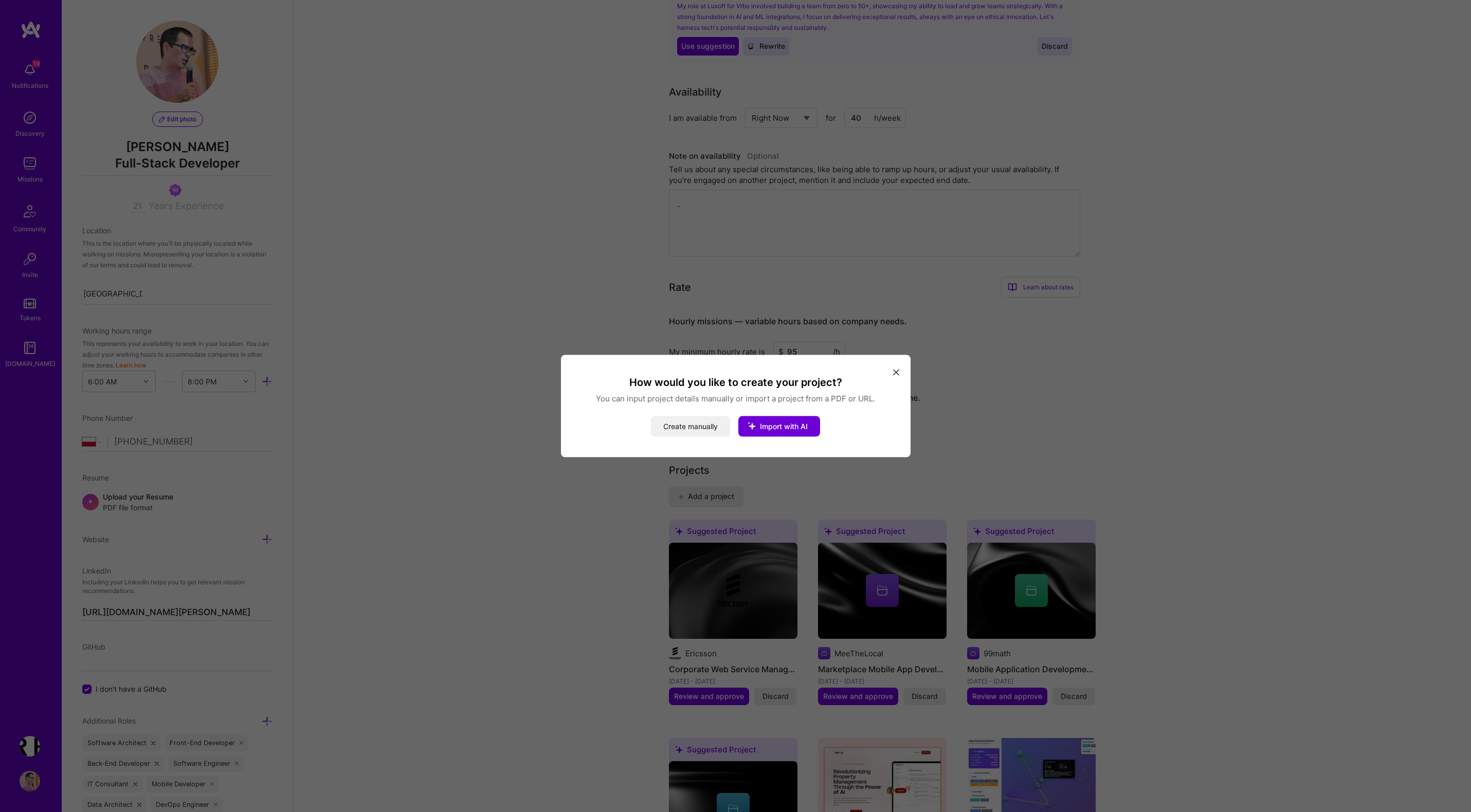
click at [704, 428] on button "Create manually" at bounding box center [691, 426] width 79 height 20
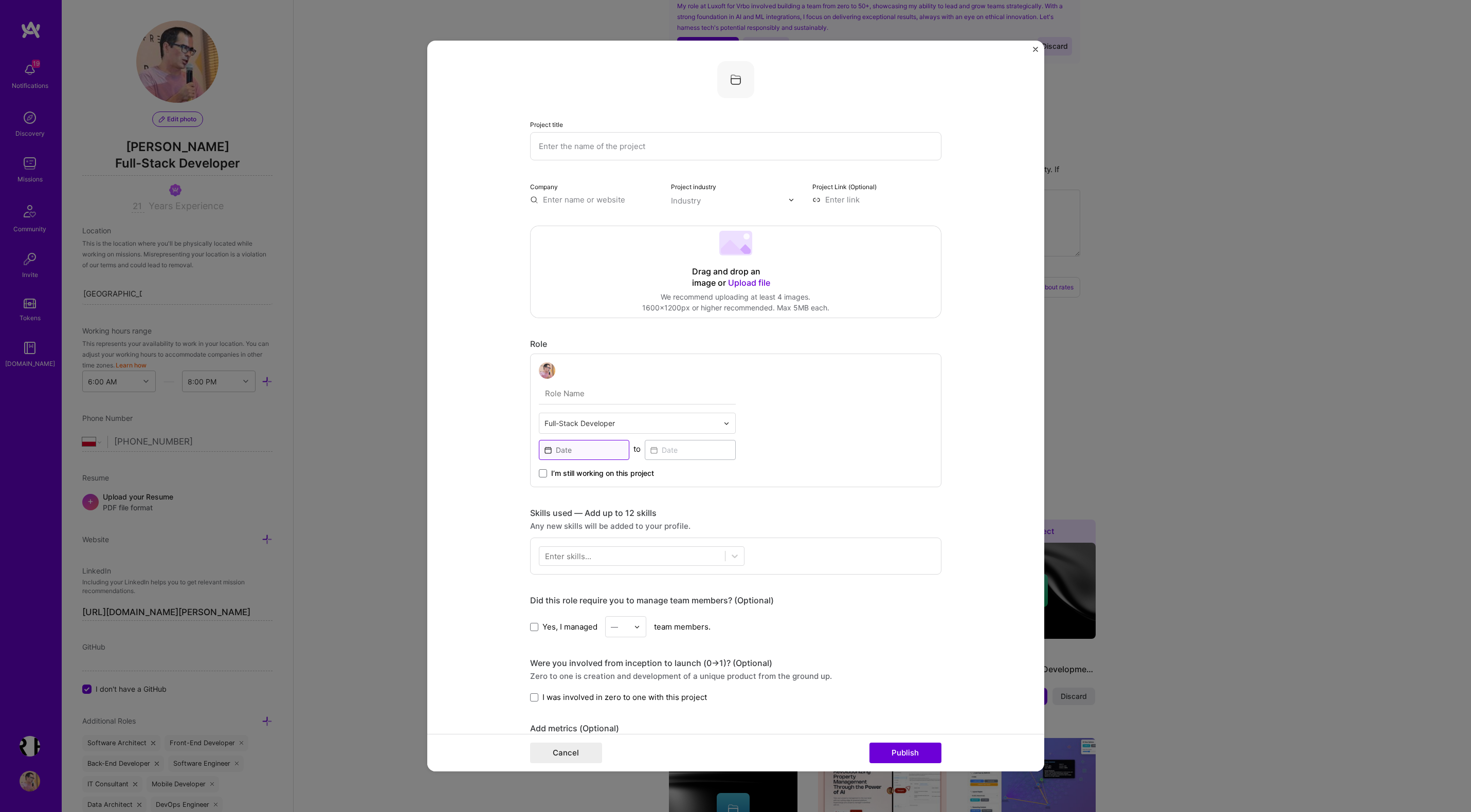
click at [578, 449] on input at bounding box center [584, 449] width 91 height 20
click at [614, 625] on abbr "listopad" at bounding box center [614, 626] width 29 height 10
click at [593, 451] on input "[DATE]" at bounding box center [584, 449] width 91 height 20
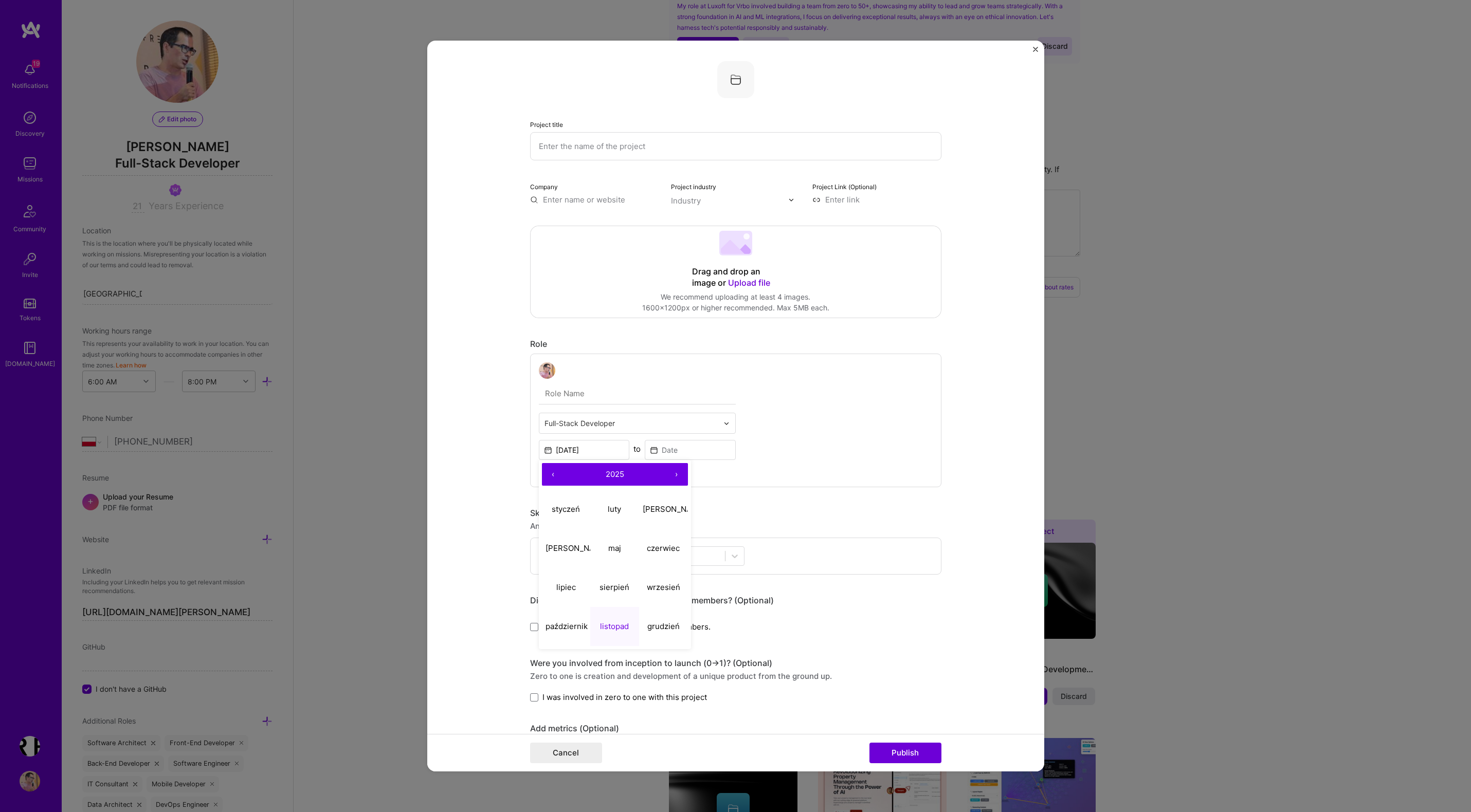
click at [556, 473] on button "‹" at bounding box center [553, 474] width 22 height 22
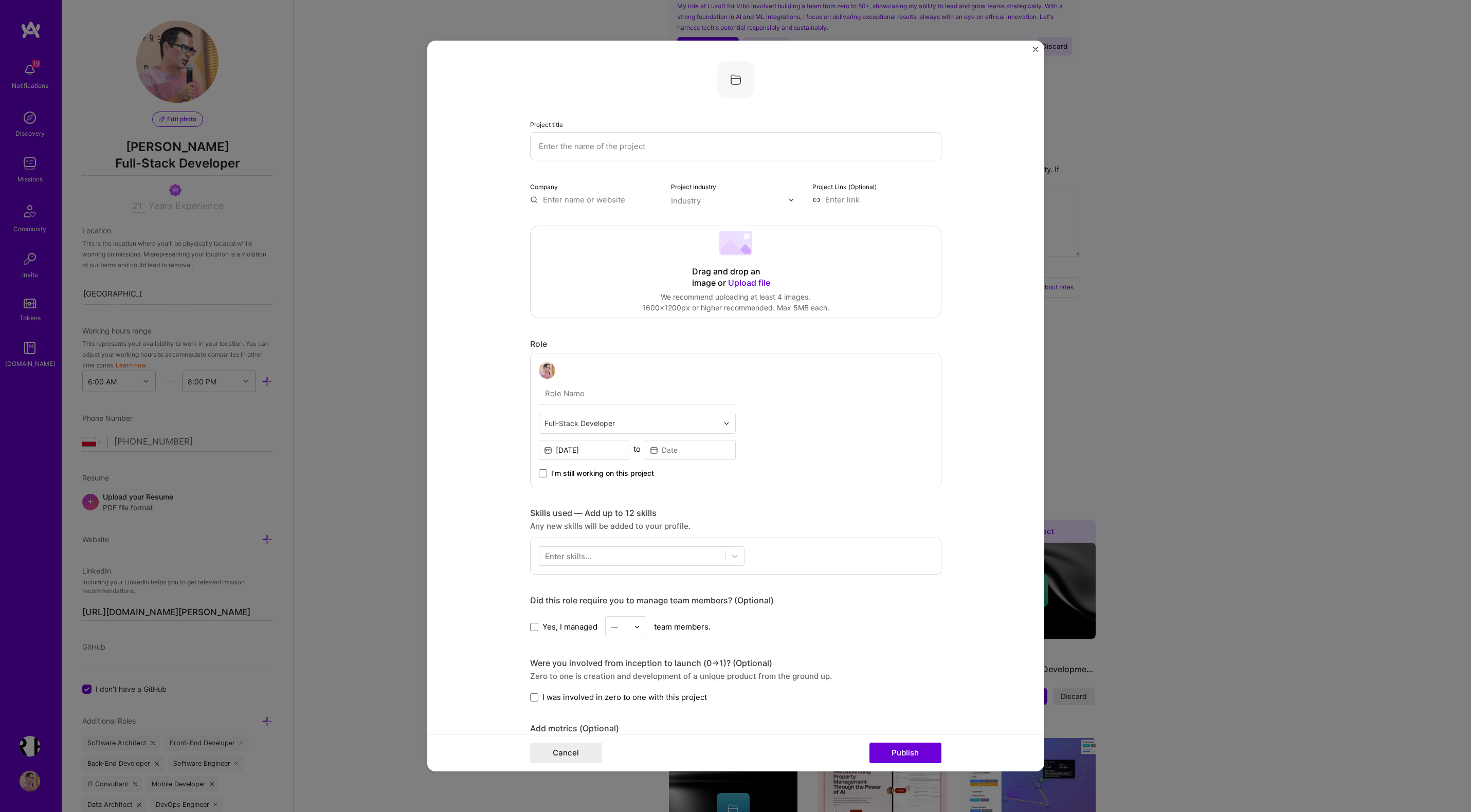
click at [823, 506] on div "Project title Company Project industry Industry Project Link (Optional) Drag an…" at bounding box center [736, 612] width 411 height 1101
click at [677, 453] on input at bounding box center [690, 449] width 91 height 20
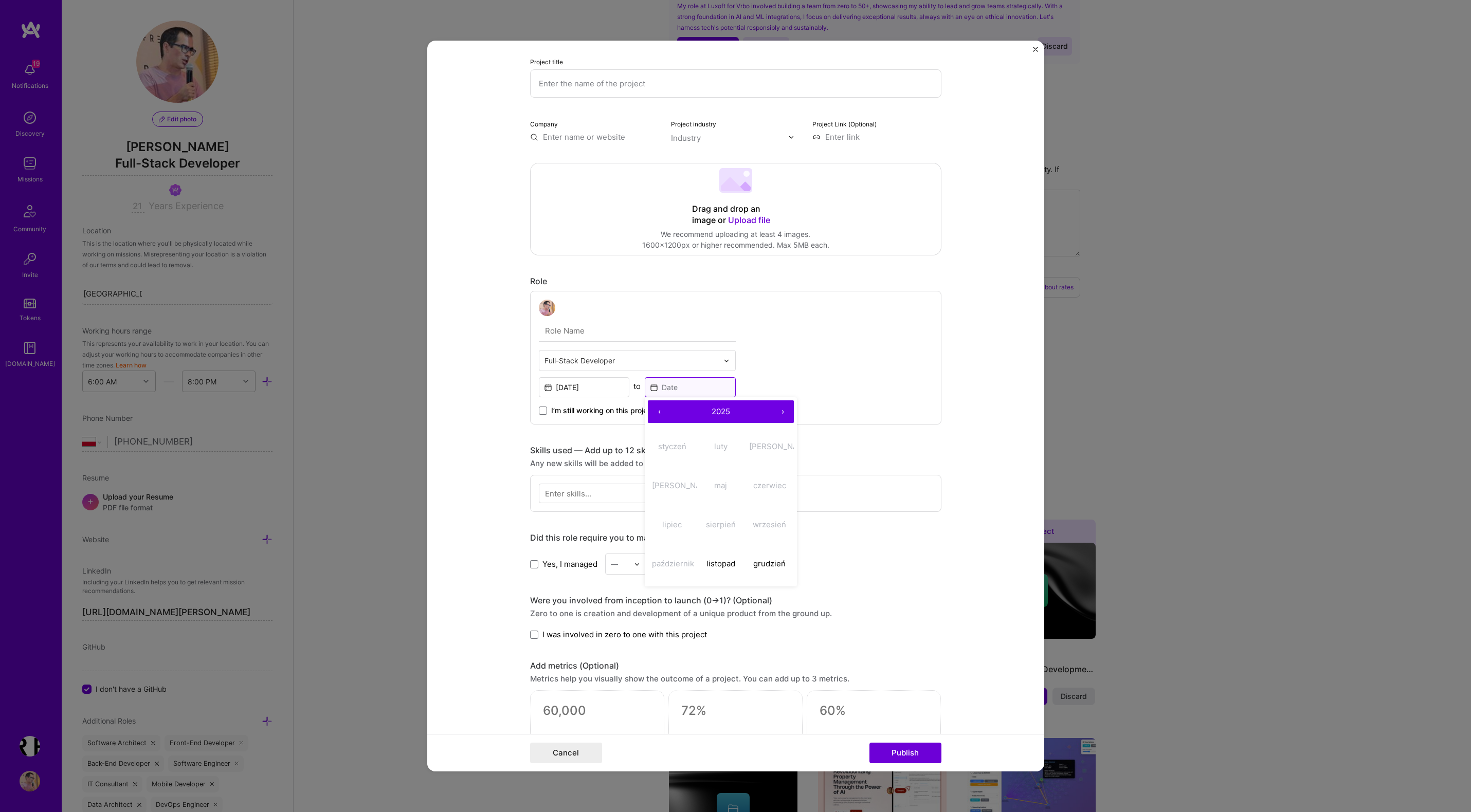
scroll to position [83, 0]
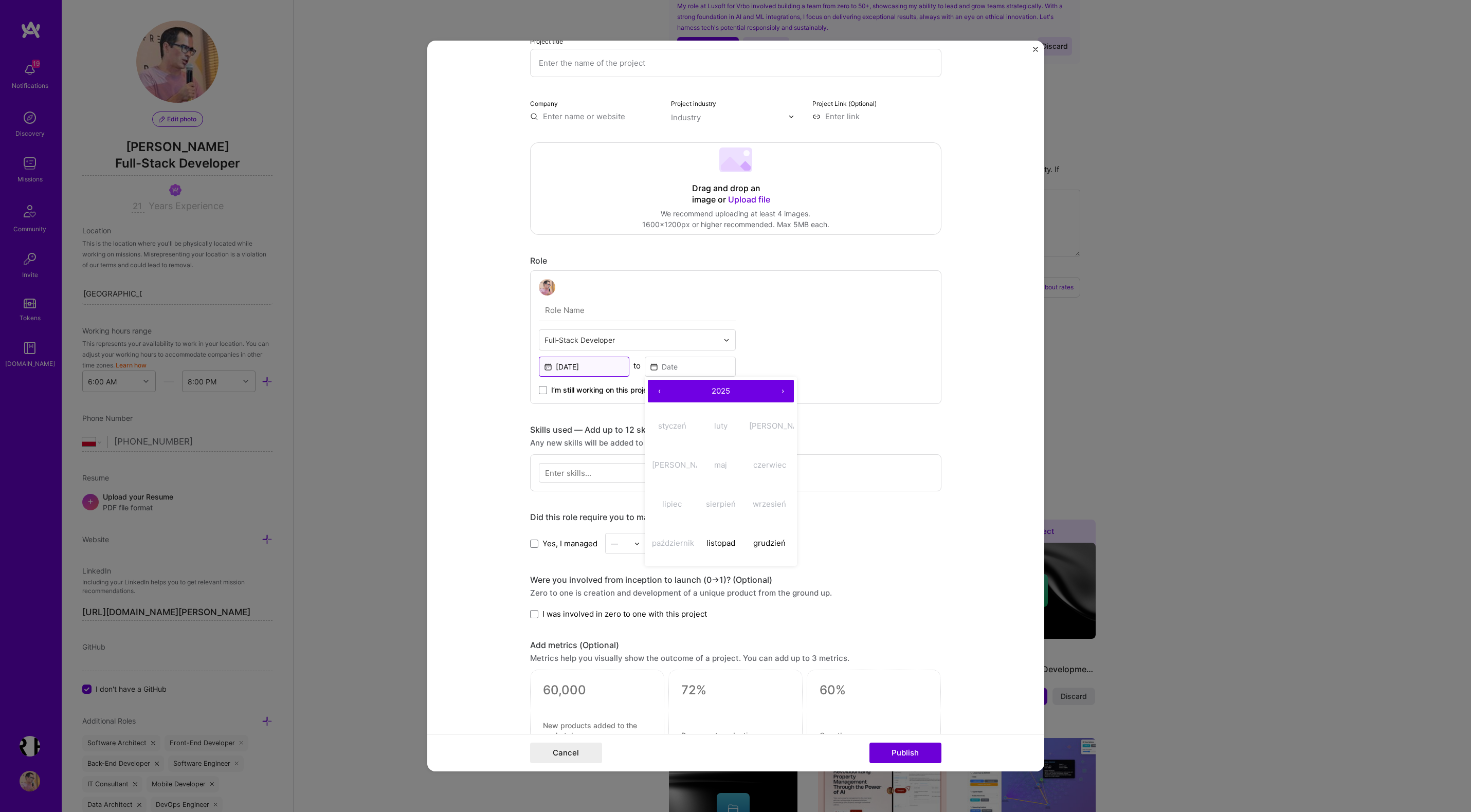
click at [599, 368] on input "[DATE]" at bounding box center [584, 366] width 91 height 20
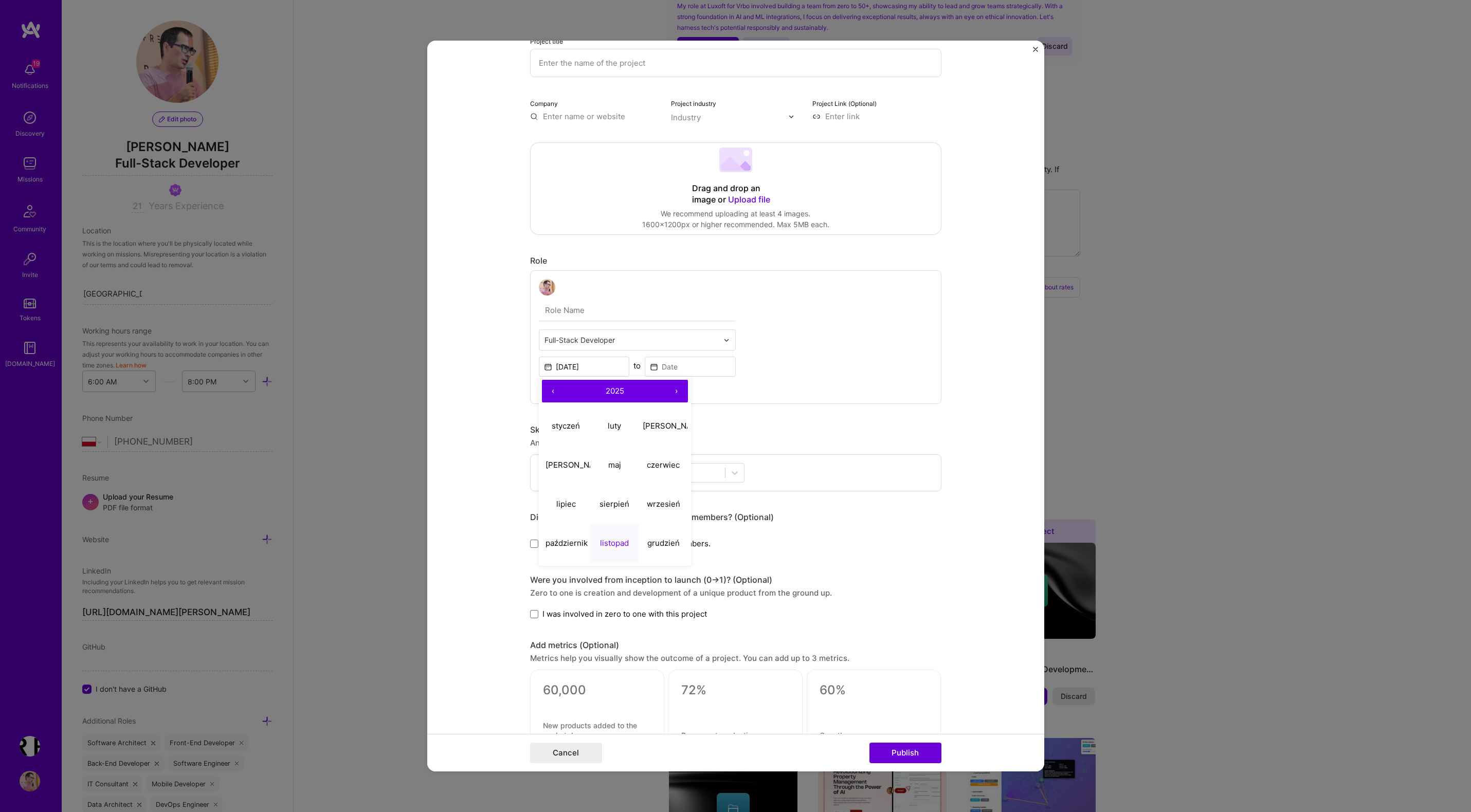
click at [553, 391] on button "‹" at bounding box center [553, 391] width 22 height 22
click at [614, 393] on span "2024" at bounding box center [615, 391] width 19 height 10
click at [565, 465] on button "2024" at bounding box center [566, 465] width 49 height 39
click at [494, 370] on form "Project title Company Project industry Industry Project Link (Optional) Drag an…" at bounding box center [736, 405] width 617 height 731
click at [563, 370] on input "[DATE]" at bounding box center [584, 366] width 91 height 20
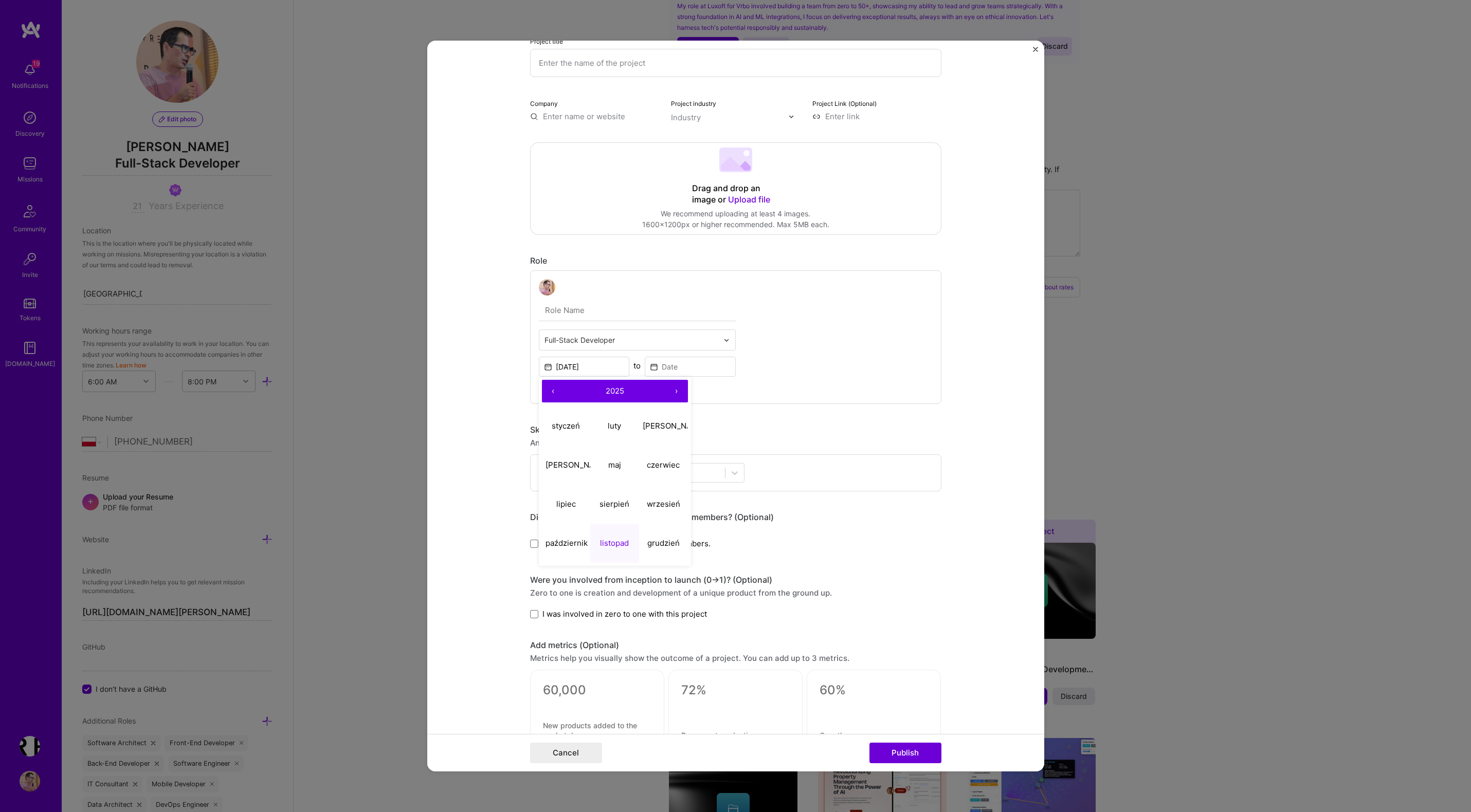
click at [559, 391] on button "‹" at bounding box center [553, 391] width 22 height 22
click at [619, 389] on span "2024" at bounding box center [615, 391] width 19 height 10
click at [571, 458] on button "2024" at bounding box center [566, 465] width 49 height 39
click at [500, 380] on form "Project title Company Project industry Industry Project Link (Optional) Drag an…" at bounding box center [736, 405] width 617 height 731
click at [583, 370] on input "[DATE]" at bounding box center [584, 366] width 91 height 20
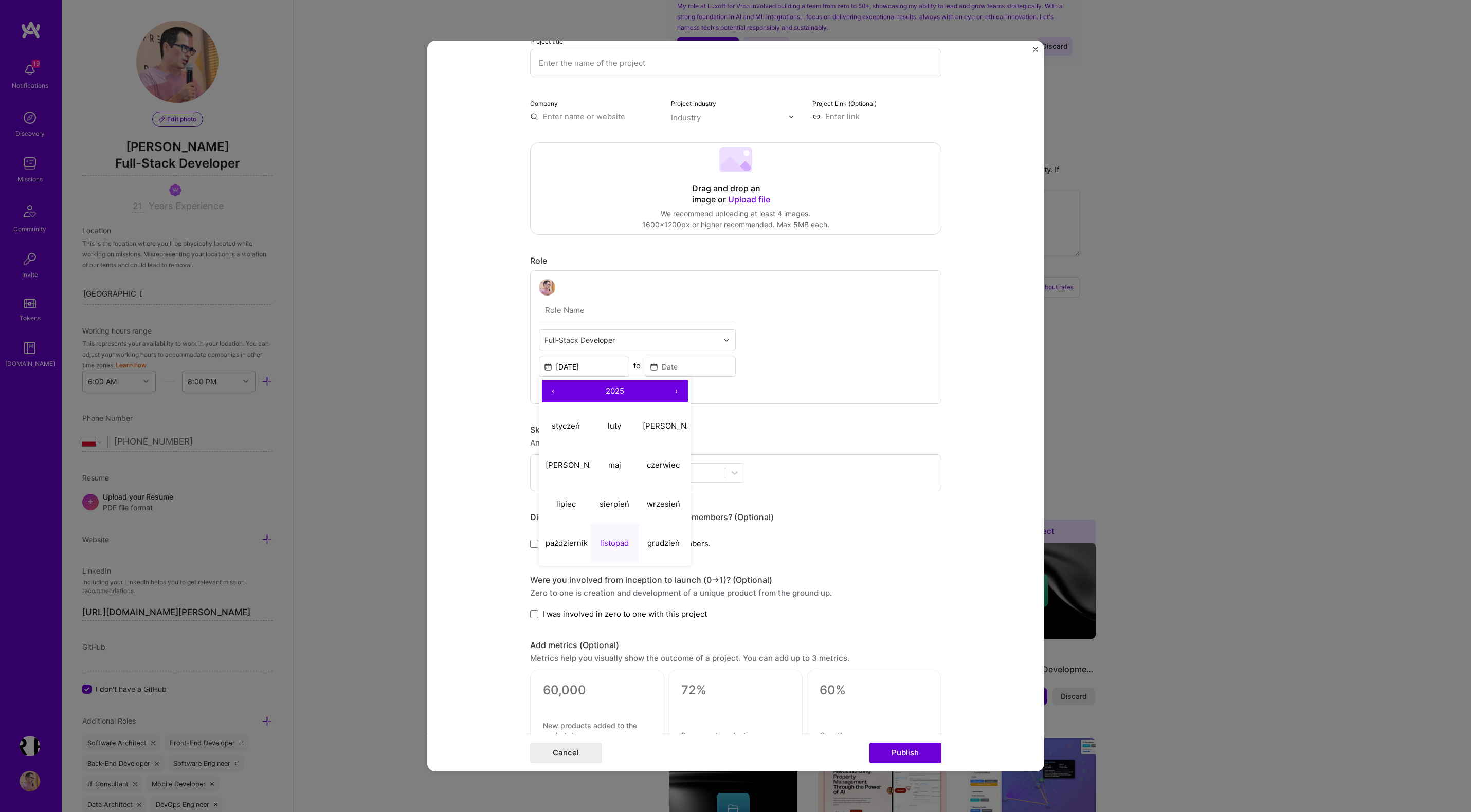
click at [556, 394] on button "‹" at bounding box center [553, 391] width 22 height 22
click at [658, 428] on abbr "[PERSON_NAME]" at bounding box center [674, 425] width 63 height 10
type input "[DATE]"
click at [668, 365] on input at bounding box center [690, 366] width 91 height 20
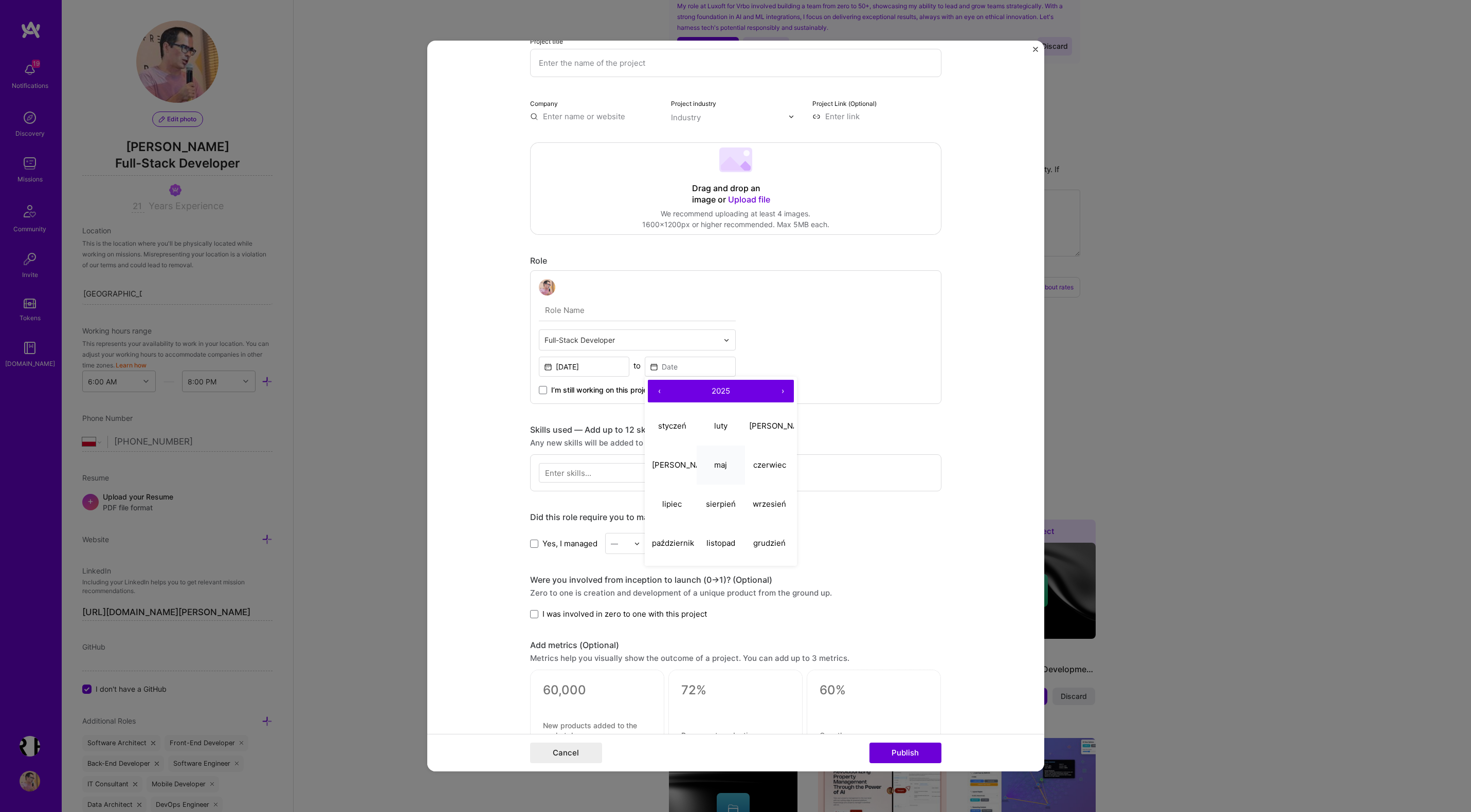
click at [723, 462] on abbr "maj" at bounding box center [720, 464] width 13 height 10
type input "[DATE]"
click at [596, 341] on input "text" at bounding box center [631, 340] width 174 height 11
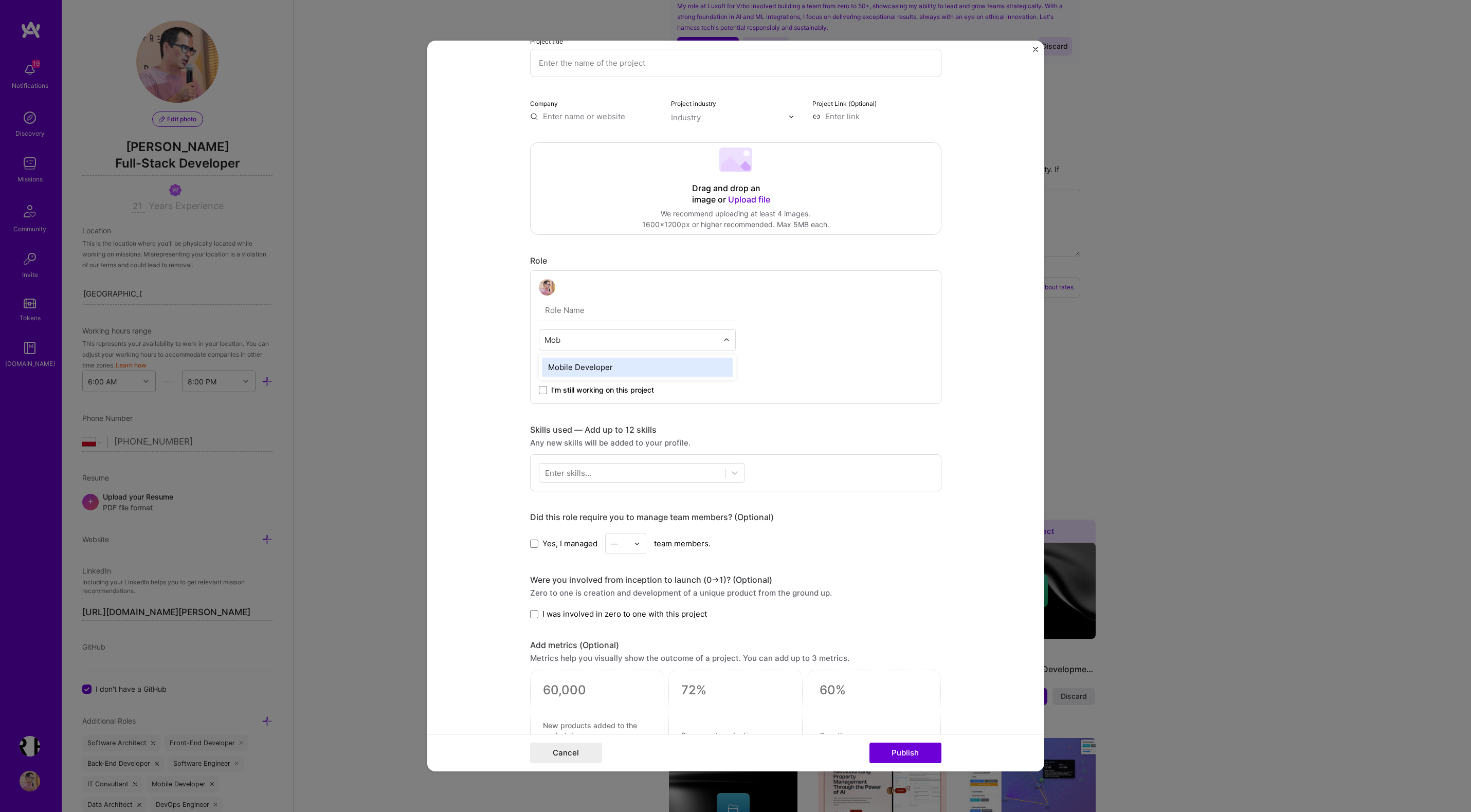
type input "Mobi"
click at [588, 310] on input "text" at bounding box center [637, 311] width 197 height 22
click at [597, 308] on input "Lead Full Stack Developer & AI Engineer" at bounding box center [637, 311] width 197 height 22
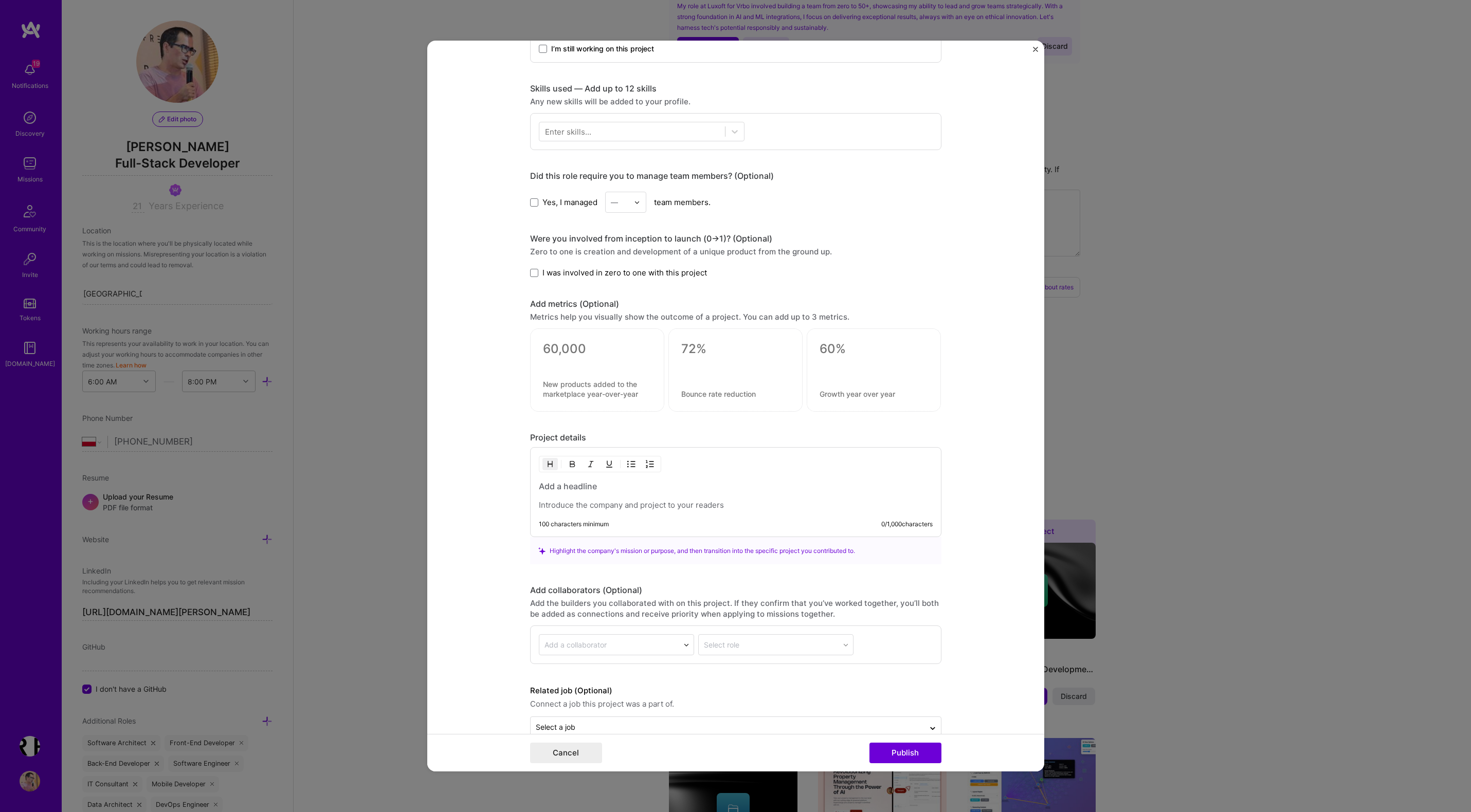
scroll to position [448, 0]
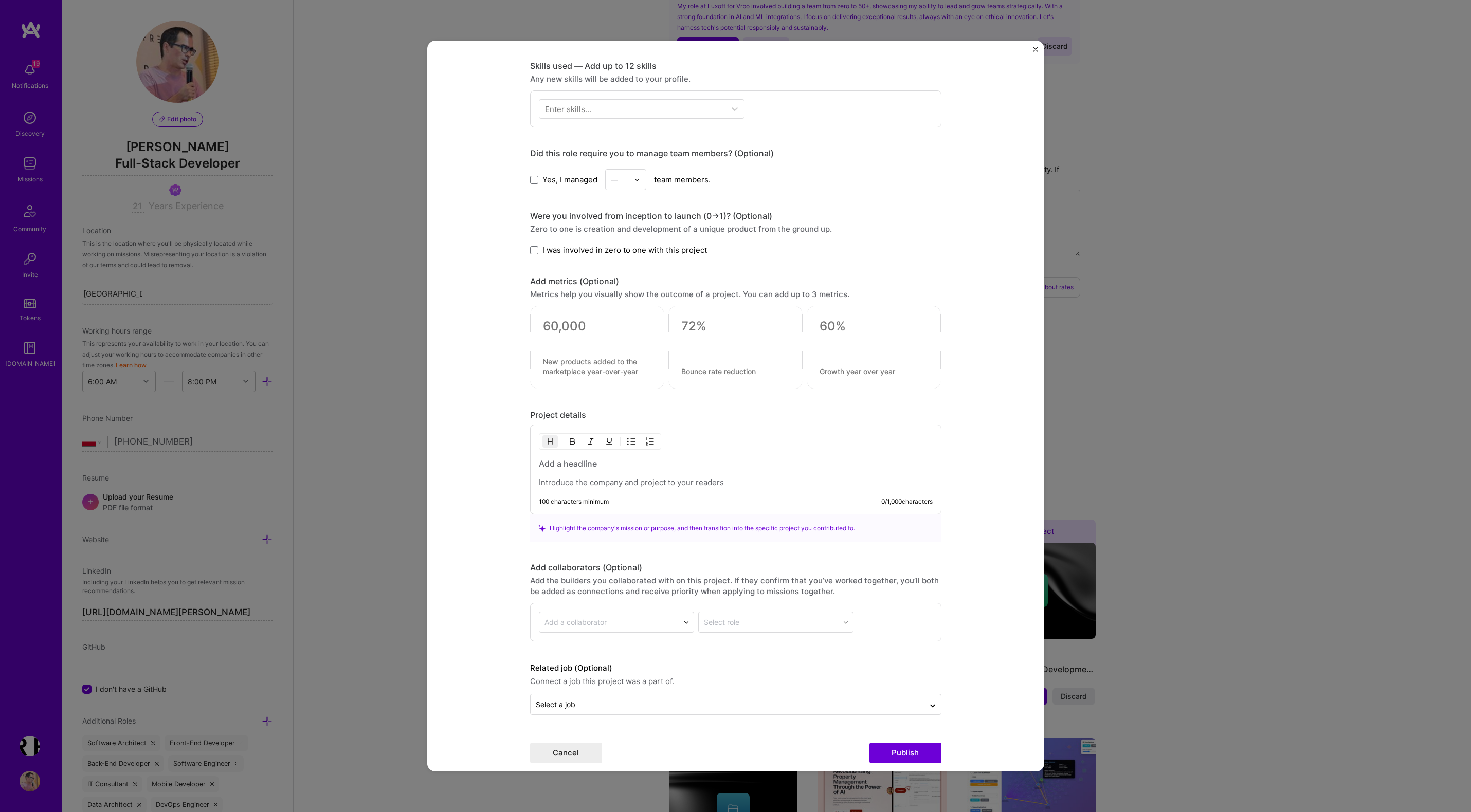
type input "Lead Full Stack Mobile Developer"
click at [594, 480] on p at bounding box center [736, 483] width 394 height 10
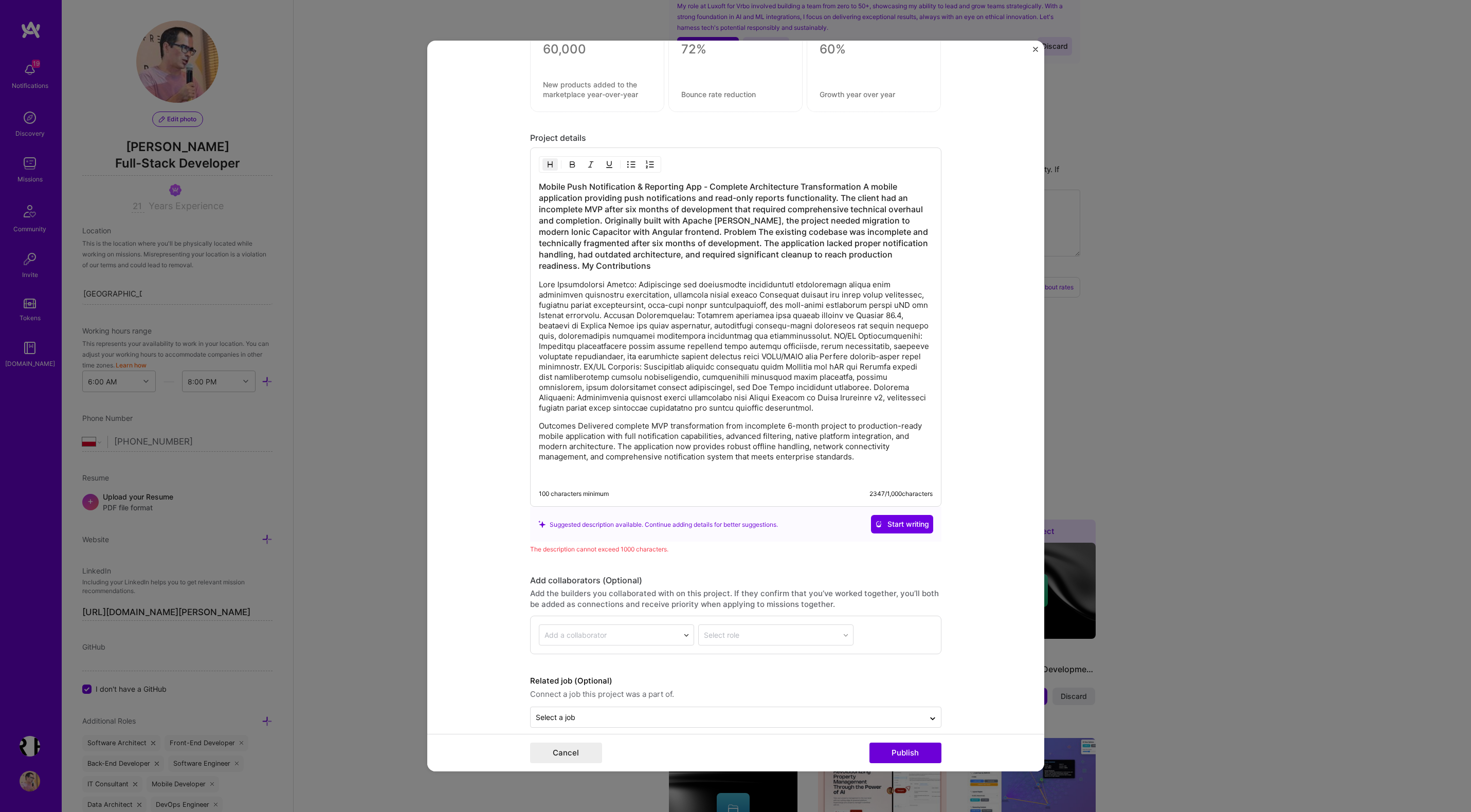
scroll to position [737, 0]
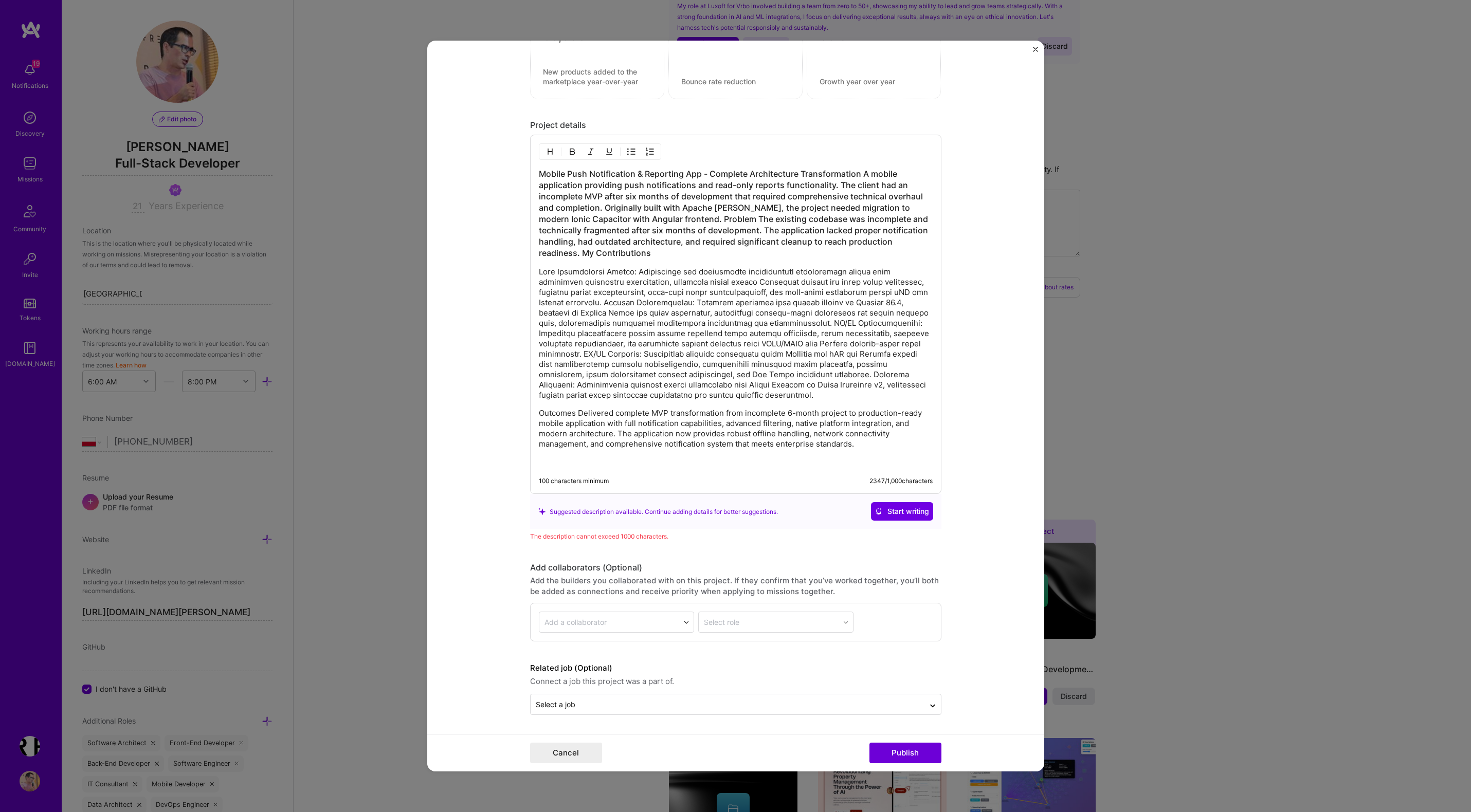
click at [554, 279] on p at bounding box center [736, 333] width 394 height 134
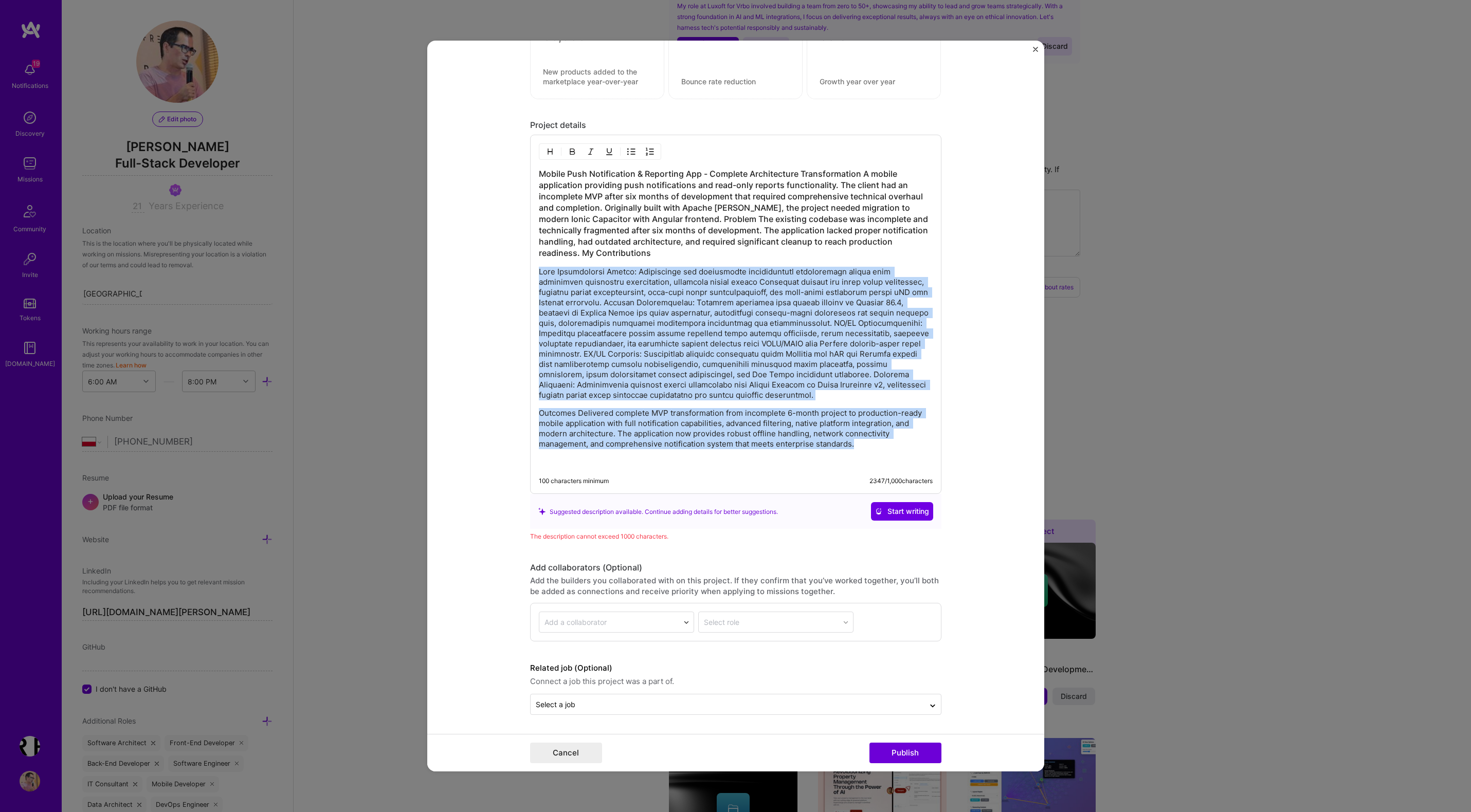
click at [858, 444] on p "Outcomes Delivered complete MVP transformation from incomplete 6-month project …" at bounding box center [736, 428] width 394 height 41
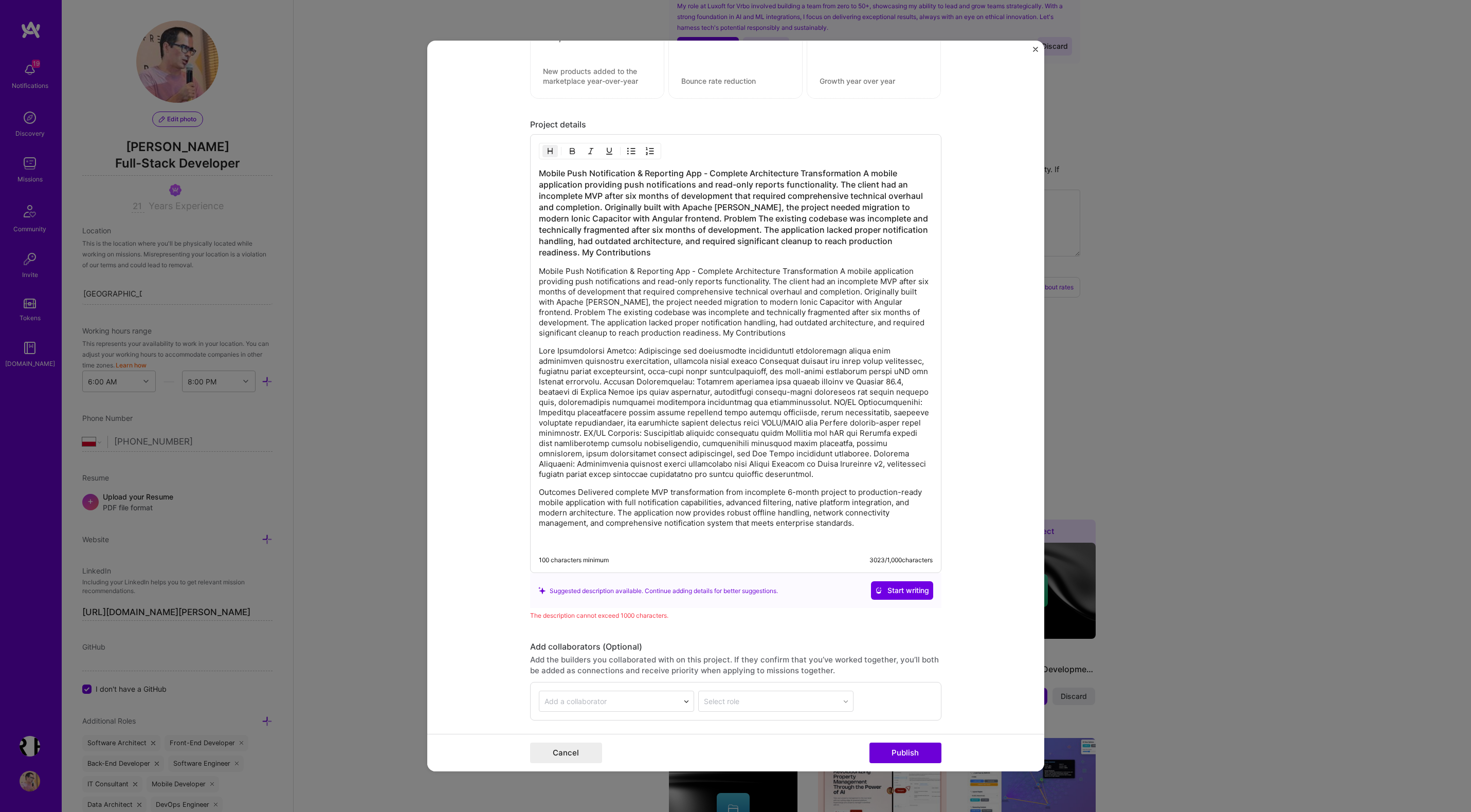
click at [702, 175] on h3 "Mobile Push Notification & Reporting App - Complete Architecture Transformation…" at bounding box center [736, 212] width 394 height 90
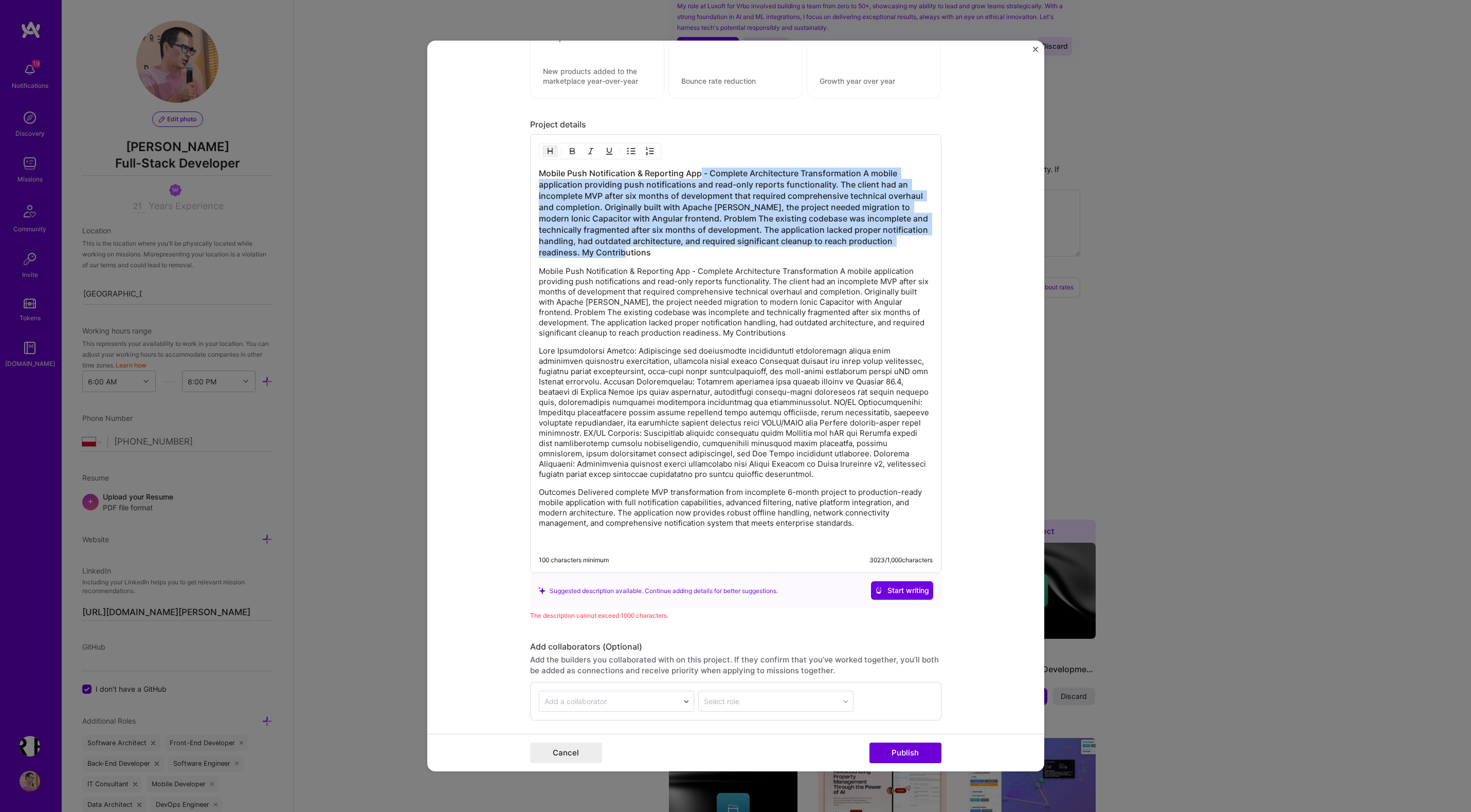
click at [618, 254] on h3 "Mobile Push Notification & Reporting App - Complete Architecture Transformation…" at bounding box center [736, 212] width 394 height 90
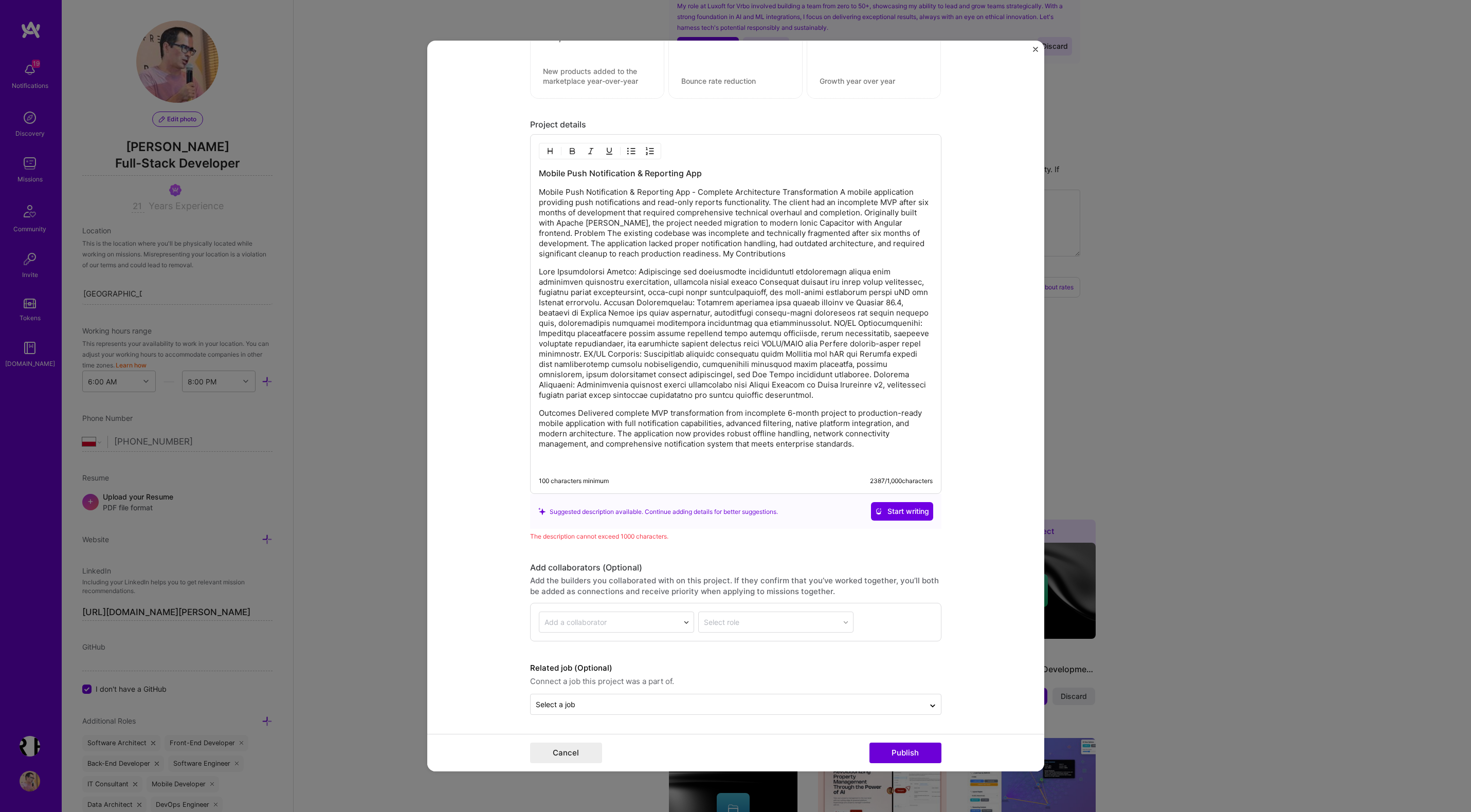
click at [695, 195] on p "Mobile Push Notification & Reporting App - Complete Architecture Transformation…" at bounding box center [736, 223] width 394 height 72
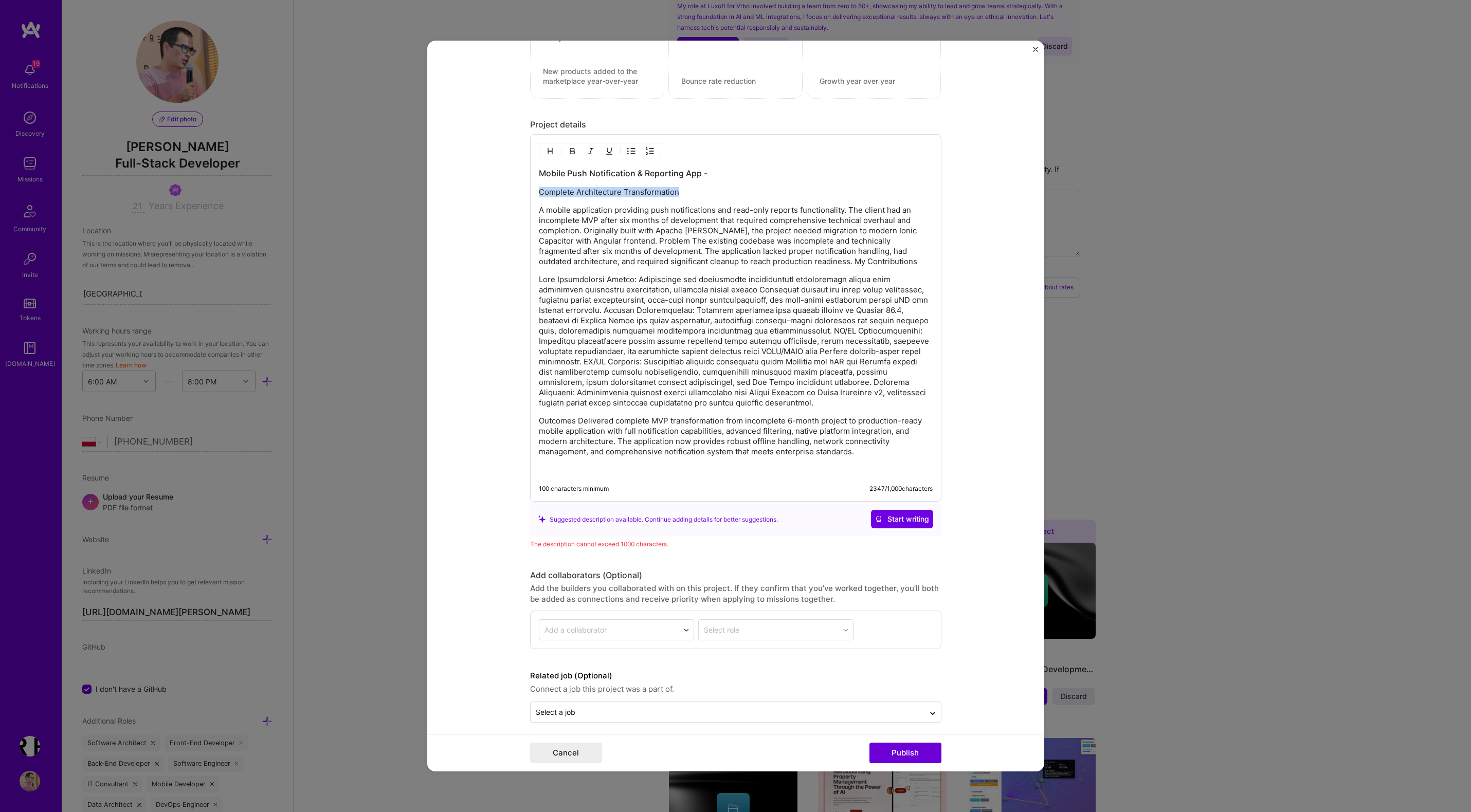
copy p "Complete Architecture Transformation"
click at [706, 172] on h3 "Mobile Push Notification & Reporting App -" at bounding box center [736, 173] width 394 height 12
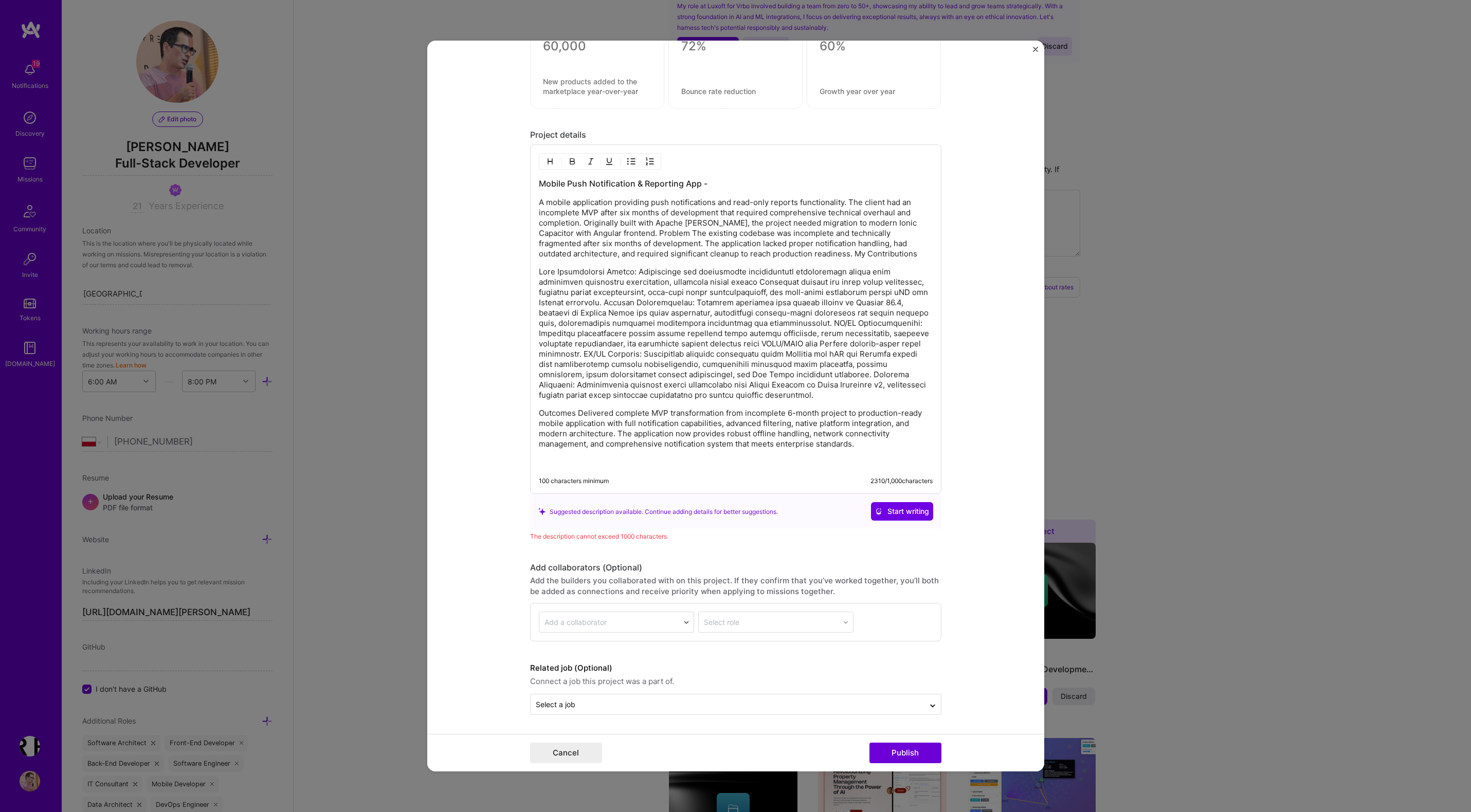
scroll to position [728, 0]
click at [704, 183] on h3 "Mobile Push Notification & Reporting App -" at bounding box center [736, 183] width 394 height 12
click at [585, 214] on p "A mobile application providing push notifications and read-only reports functio…" at bounding box center [736, 228] width 394 height 61
click at [857, 442] on p "Outcomes Delivered complete MVP transformation from incomplete 6-month project …" at bounding box center [736, 428] width 394 height 41
click at [541, 205] on p "A mobile application providing push notifications and read-only reports functio…" at bounding box center [736, 228] width 394 height 61
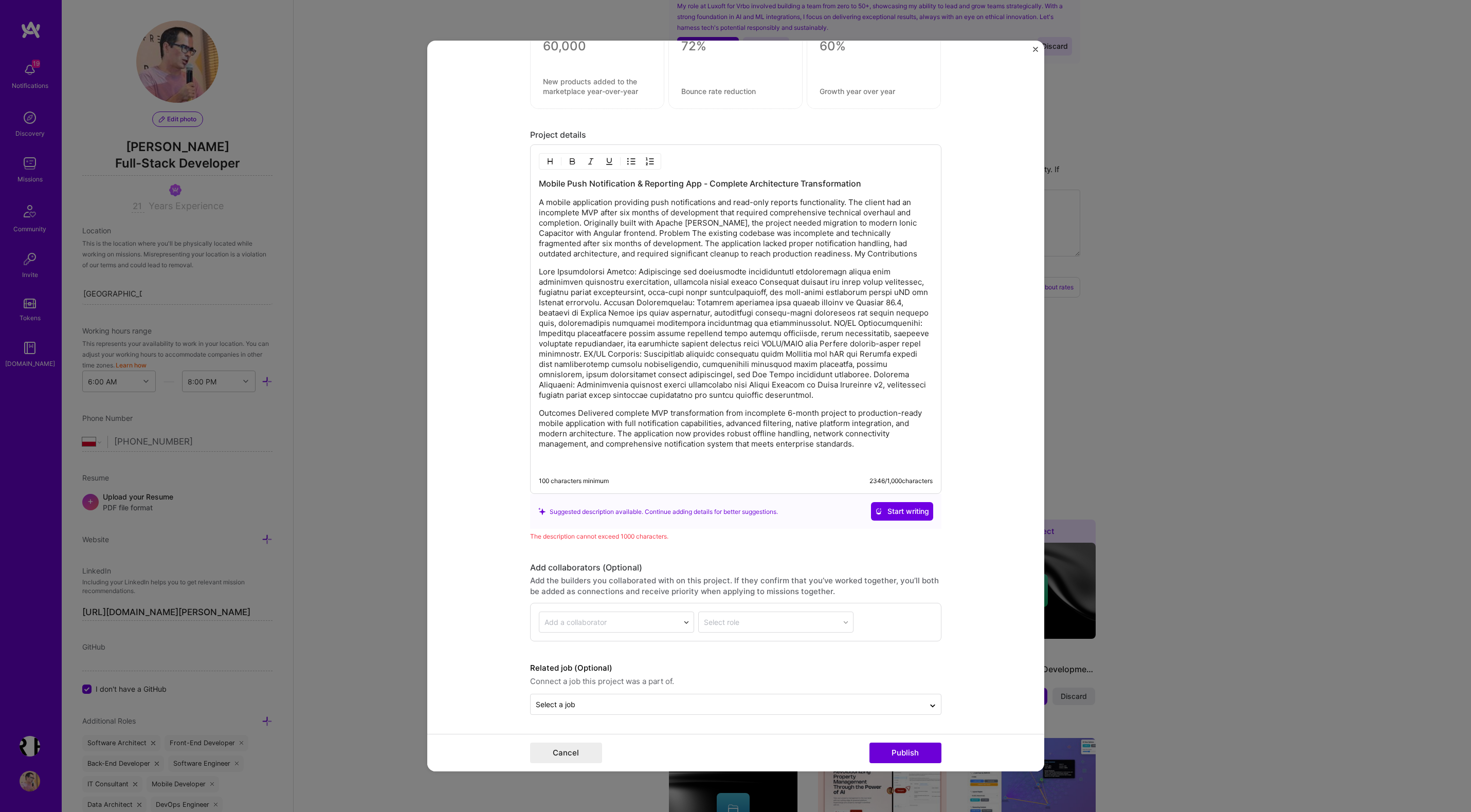
click at [538, 185] on div "Mobile Push Notification & Reporting App - Complete Architecture Transformation…" at bounding box center [736, 319] width 411 height 350
click at [541, 182] on h3 "Mobile Push Notification & Reporting App - Complete Architecture Transformation" at bounding box center [736, 183] width 394 height 12
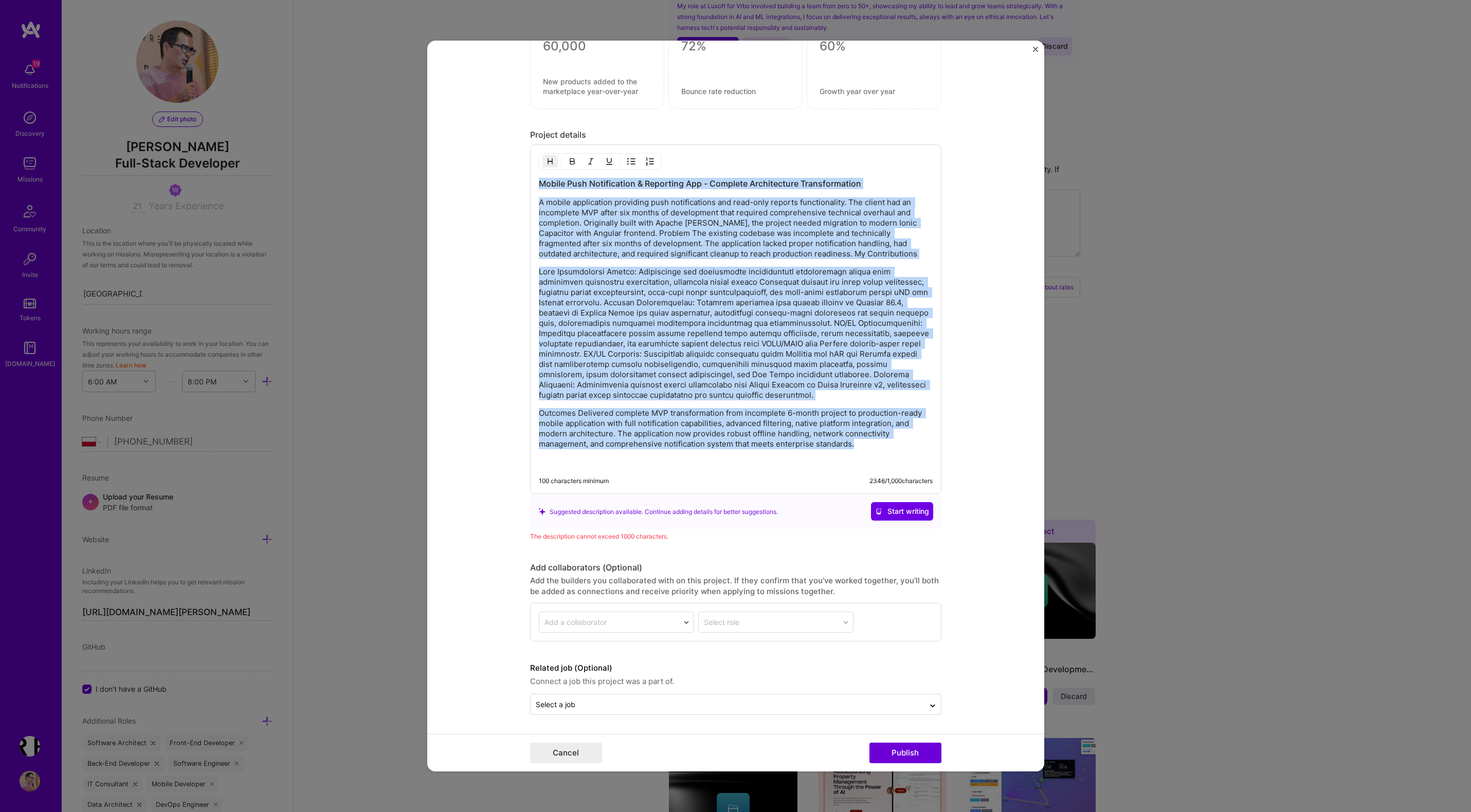
click at [857, 446] on p "Outcomes Delivered complete MVP transformation from incomplete 6-month project …" at bounding box center [736, 428] width 394 height 41
copy div "Mobile Push Notification & Reporting App - Complete Architecture Transformation…"
